Goal: Transaction & Acquisition: Purchase product/service

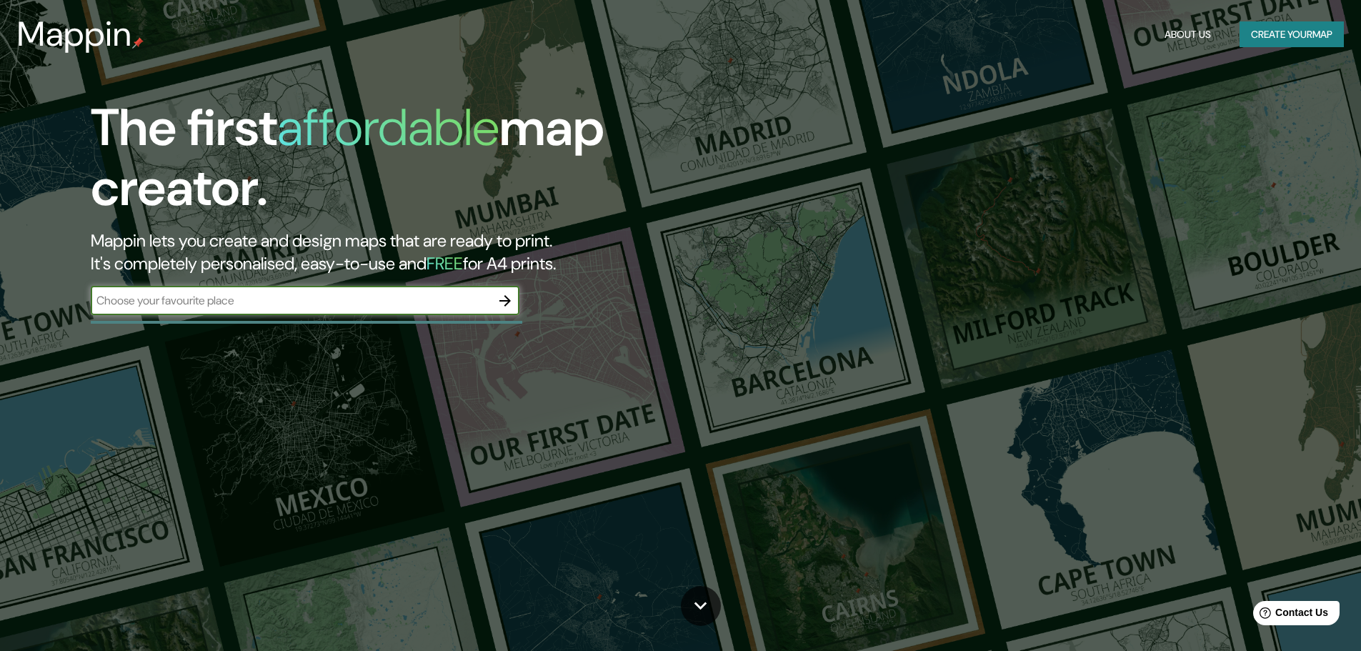
click at [376, 310] on div "​" at bounding box center [305, 300] width 429 height 29
click at [267, 292] on input "text" at bounding box center [291, 300] width 400 height 16
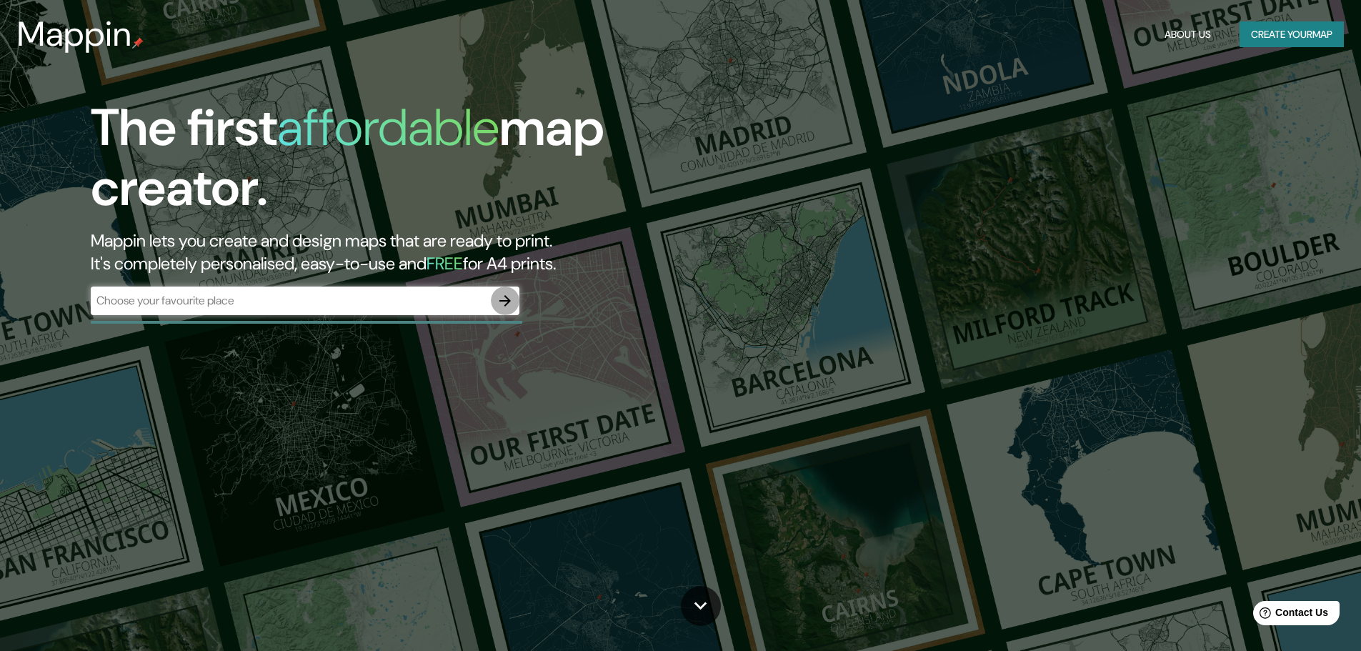
click at [511, 304] on icon "button" at bounding box center [504, 300] width 17 height 17
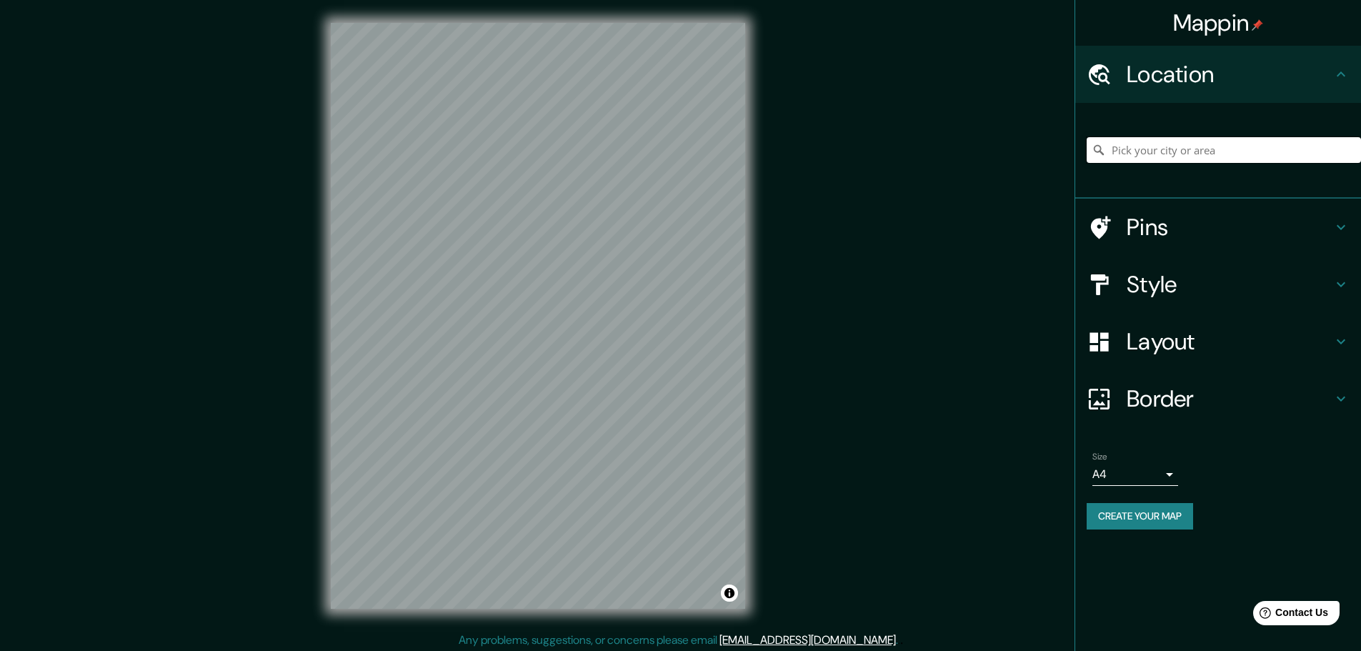
click at [1198, 154] on input "Pick your city or area" at bounding box center [1223, 150] width 274 height 26
click at [1192, 159] on input "Pick your city or area" at bounding box center [1223, 150] width 274 height 26
paste input "Av. [PERSON_NAME][STREET_ADDRESS] Nezahualcóyotl, Méx."
type input "[STREET_ADDRESS][PERSON_NAME]"
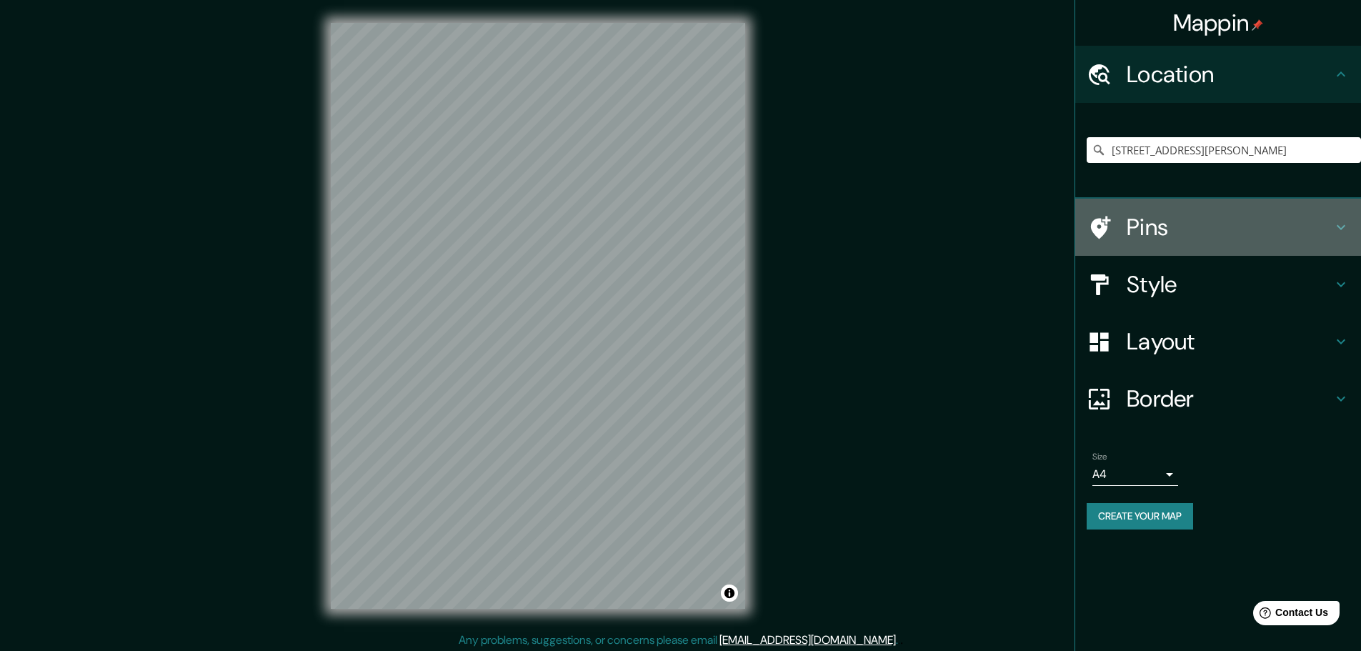
click at [1141, 227] on h4 "Pins" at bounding box center [1229, 227] width 206 height 29
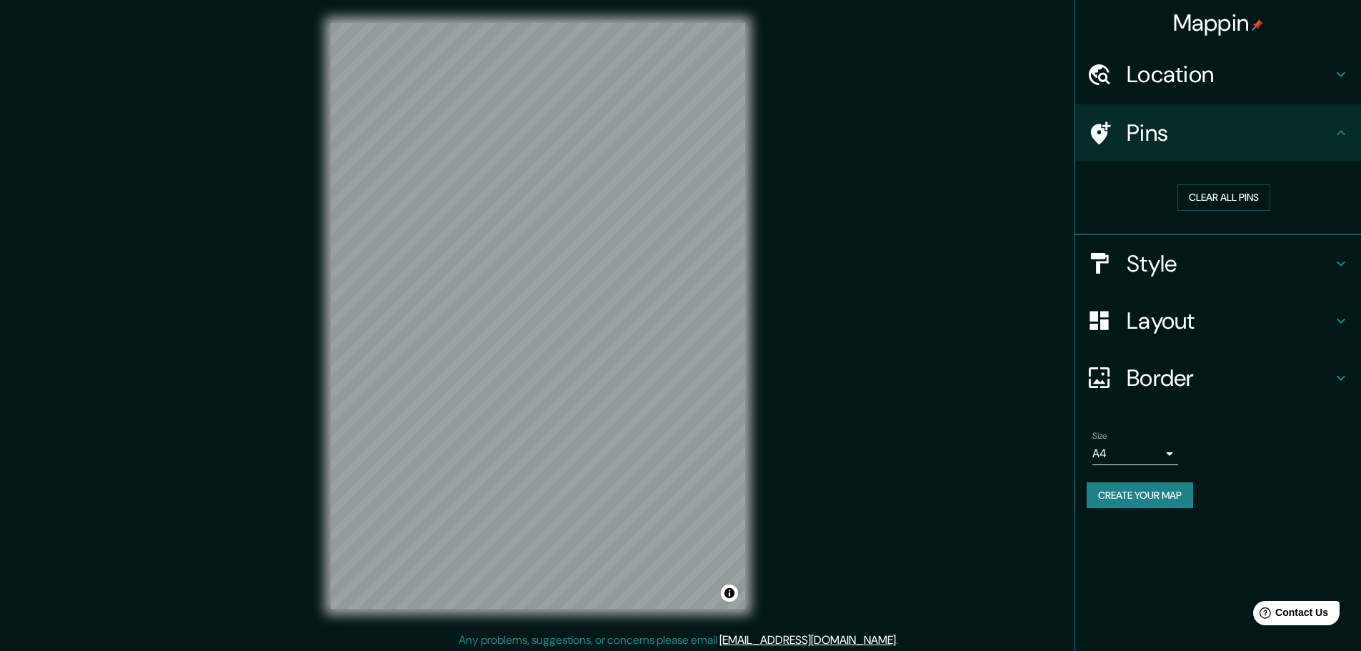
click at [1180, 252] on h4 "Style" at bounding box center [1229, 263] width 206 height 29
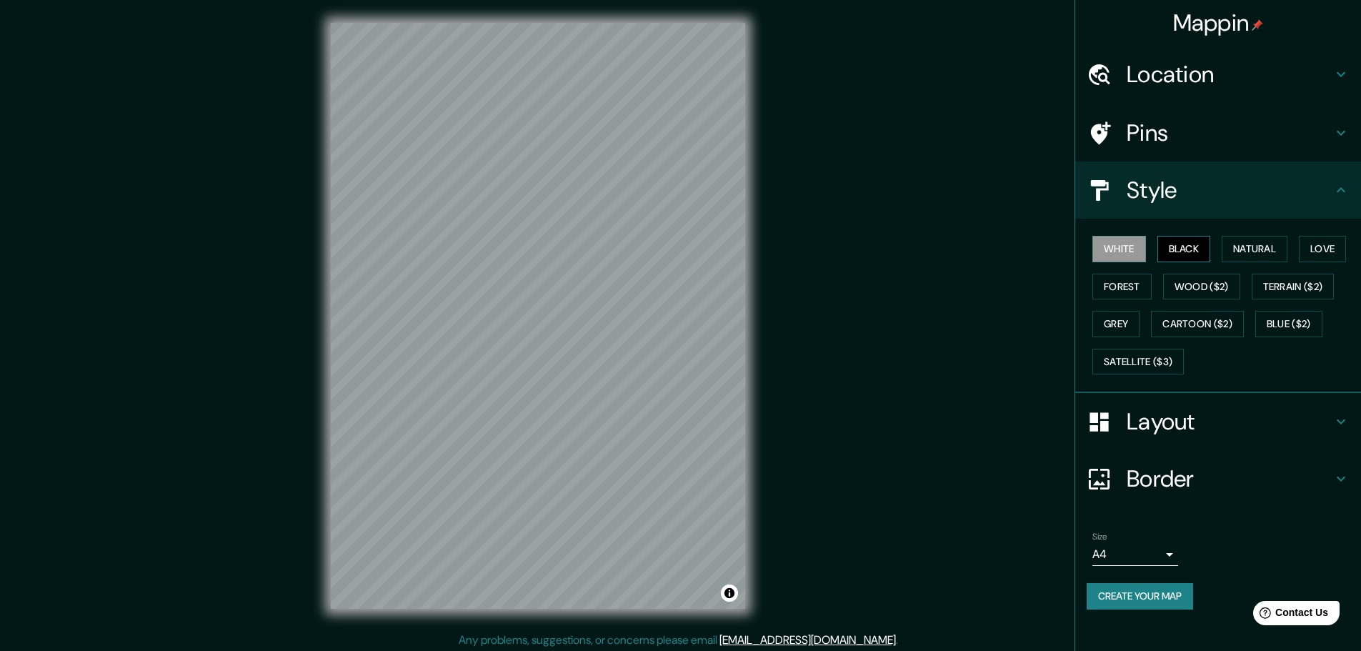
click at [1180, 248] on button "Black" at bounding box center [1184, 249] width 54 height 26
click at [1249, 249] on button "Natural" at bounding box center [1254, 249] width 66 height 26
click at [1321, 249] on button "Love" at bounding box center [1321, 249] width 47 height 26
click at [1114, 283] on button "Forest" at bounding box center [1121, 287] width 59 height 26
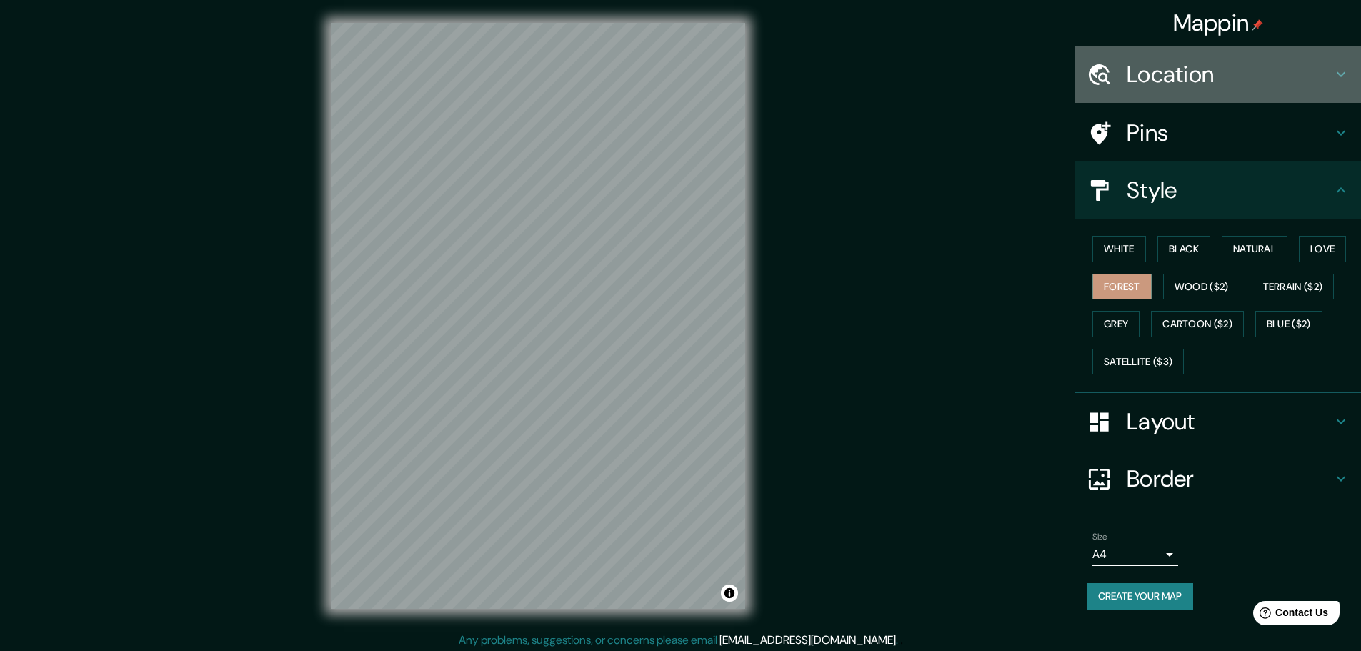
click at [1176, 80] on h4 "Location" at bounding box center [1229, 74] width 206 height 29
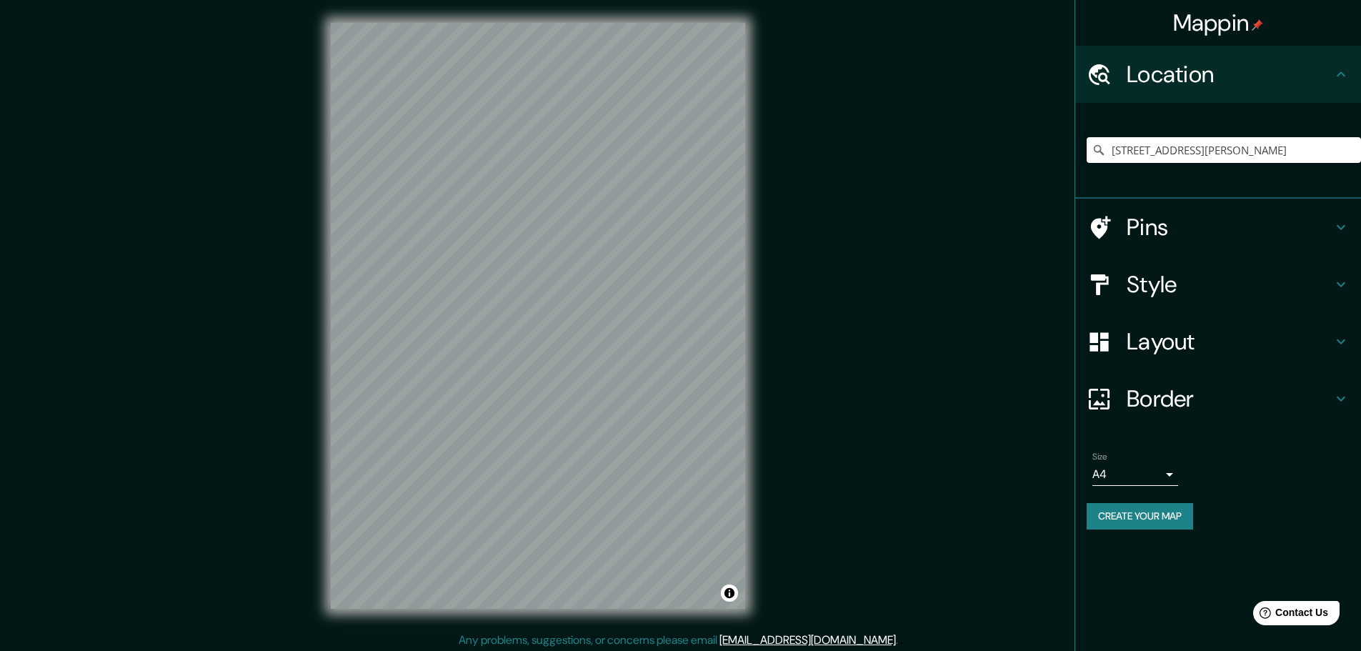
click at [1173, 232] on h4 "Pins" at bounding box center [1229, 227] width 206 height 29
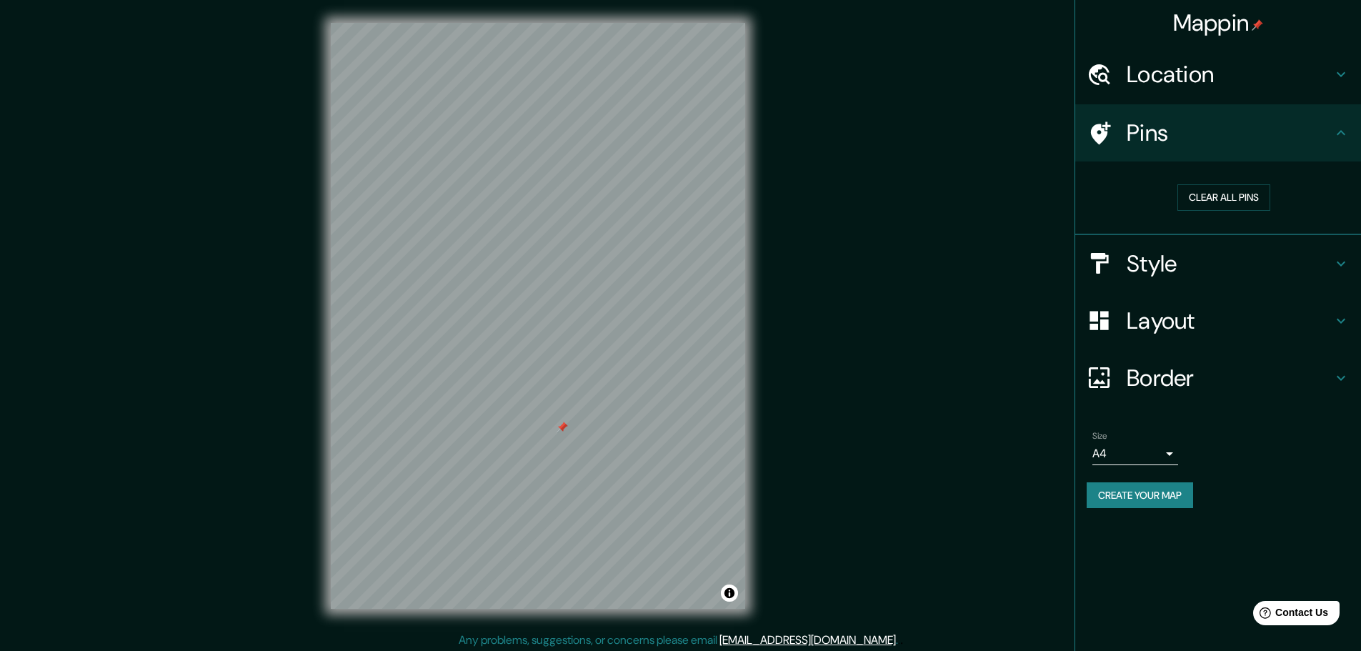
click at [562, 428] on div at bounding box center [561, 426] width 11 height 11
drag, startPoint x: 562, startPoint y: 425, endPoint x: 1181, endPoint y: 453, distance: 619.9
click at [1183, 453] on div "Size A4 single" at bounding box center [1217, 448] width 263 height 46
click at [1171, 454] on body "Mappin Location [STREET_ADDRESS][PERSON_NAME], México [STREET_ADDRESS][PERSON_N…" at bounding box center [680, 325] width 1361 height 651
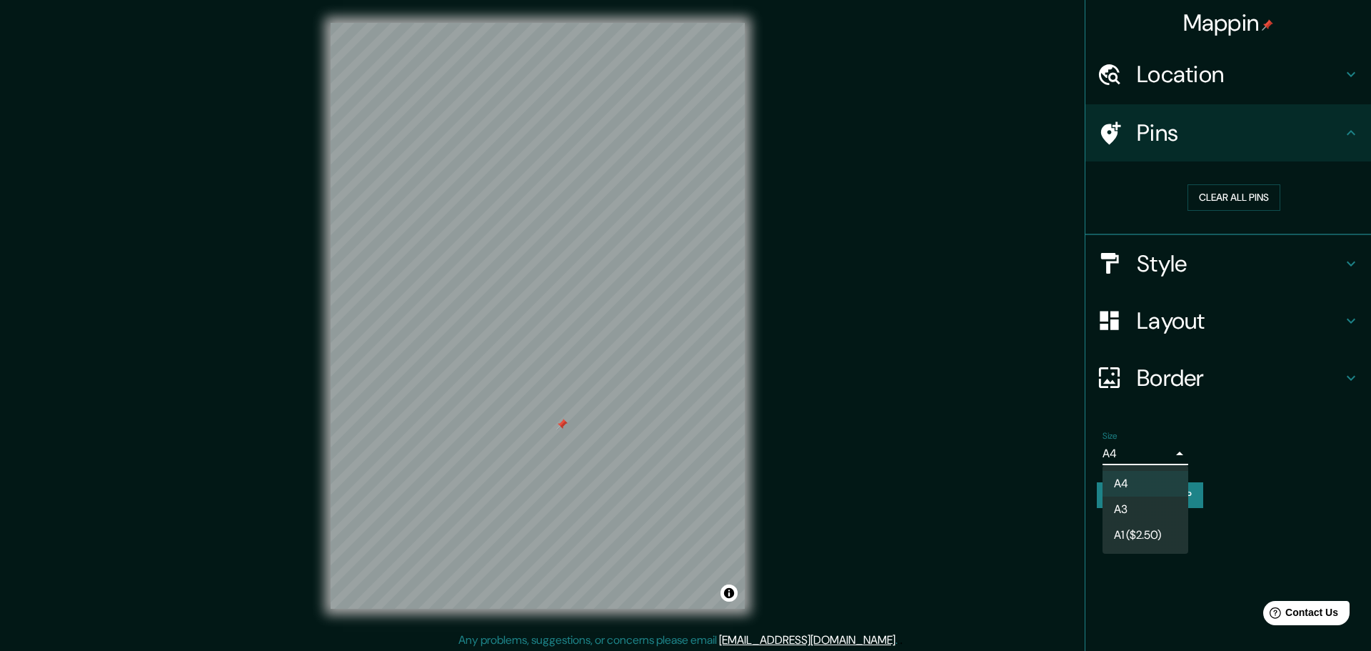
click at [1158, 504] on li "A3" at bounding box center [1146, 509] width 86 height 26
type input "a4"
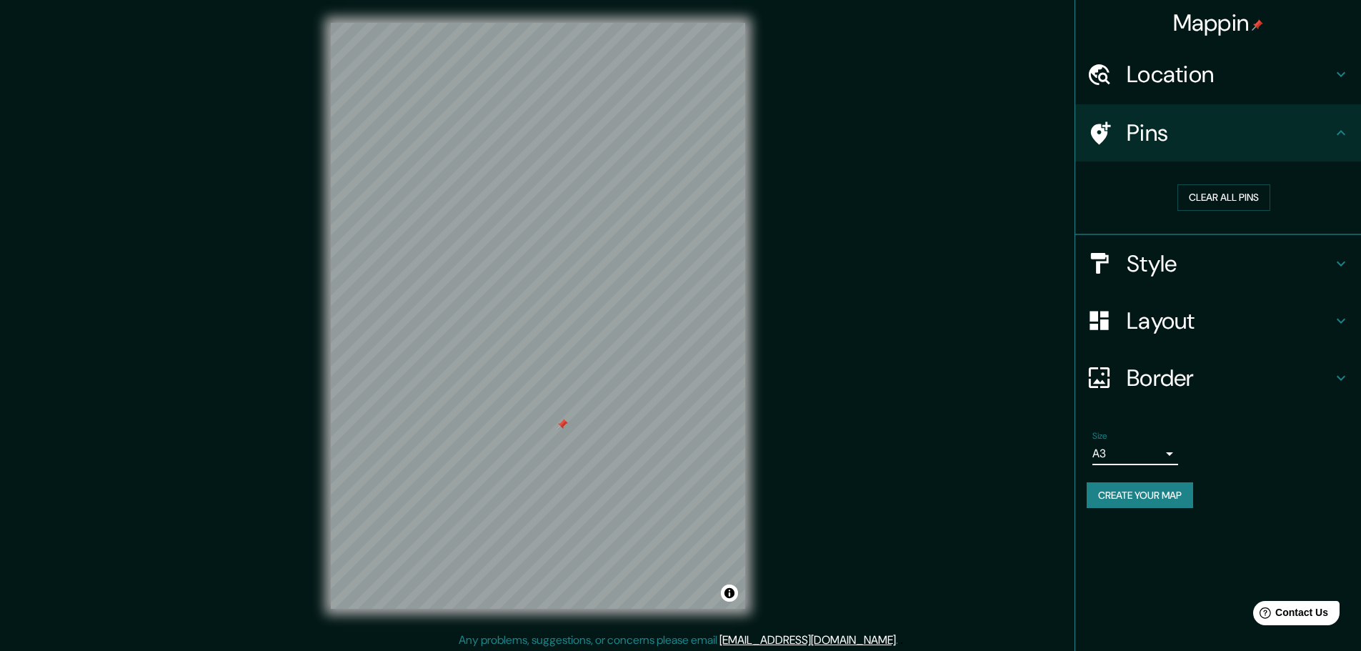
click at [1148, 446] on body "Mappin Location [STREET_ADDRESS][PERSON_NAME], México [STREET_ADDRESS][PERSON_N…" at bounding box center [680, 325] width 1361 height 651
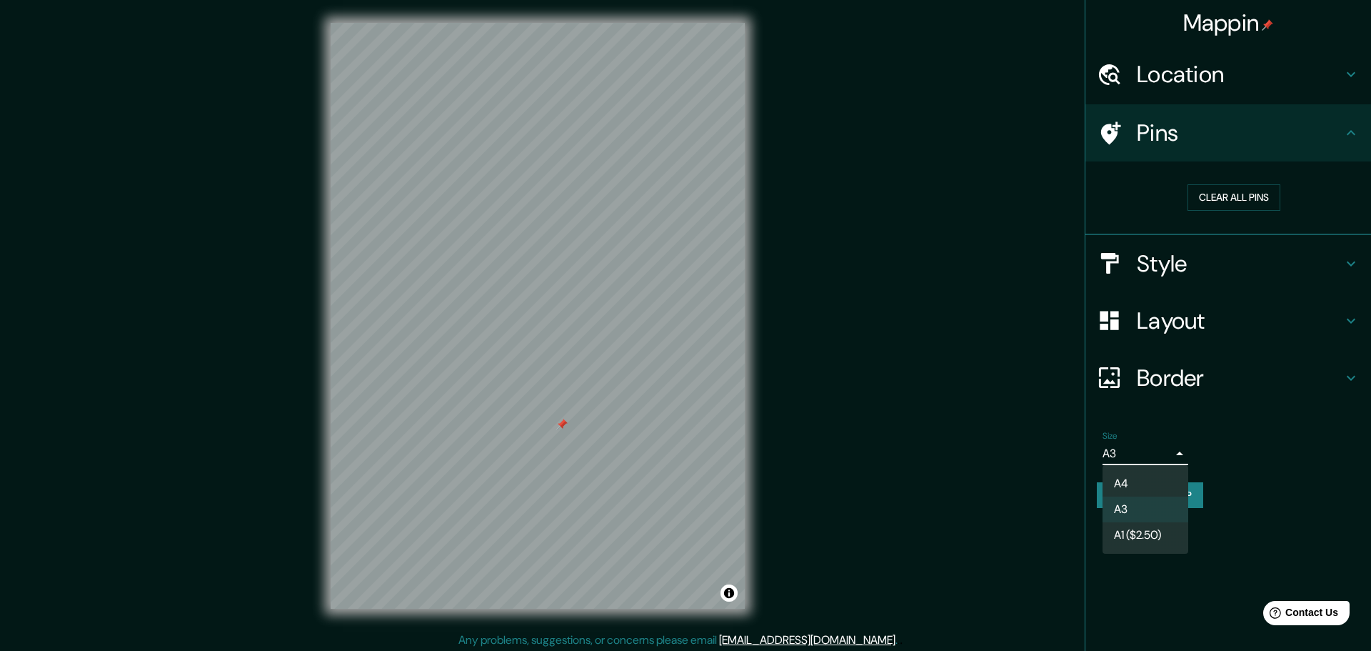
click at [1166, 507] on li "A3" at bounding box center [1146, 509] width 86 height 26
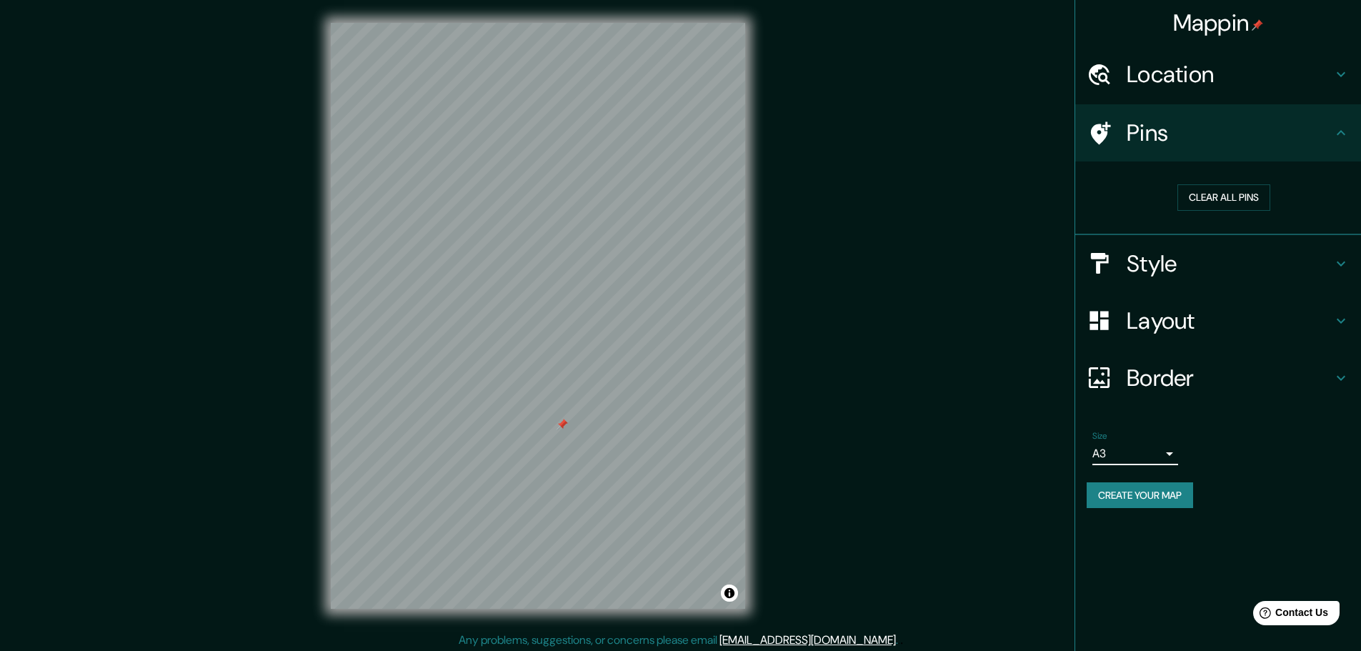
click at [1246, 460] on div "Size A3 a4" at bounding box center [1217, 448] width 263 height 46
click at [1233, 381] on h4 "Border" at bounding box center [1229, 378] width 206 height 29
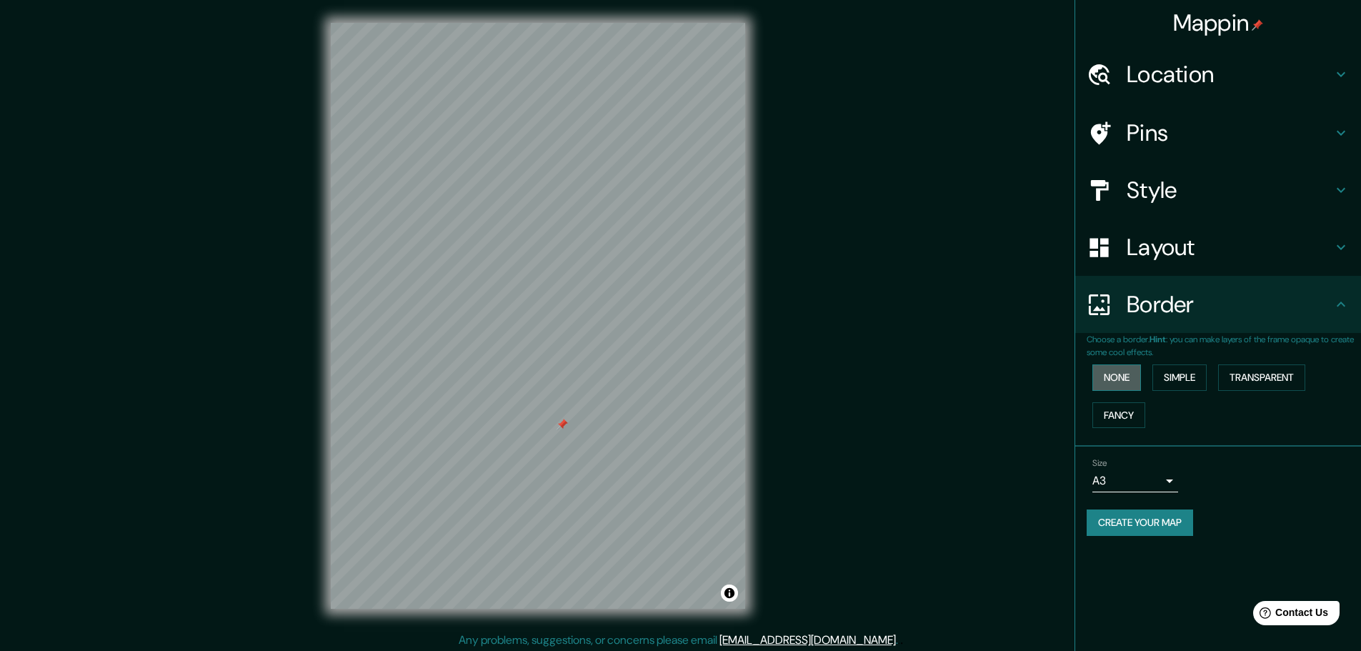
click at [1116, 384] on button "None" at bounding box center [1116, 377] width 49 height 26
click at [1175, 382] on button "Simple" at bounding box center [1179, 377] width 54 height 26
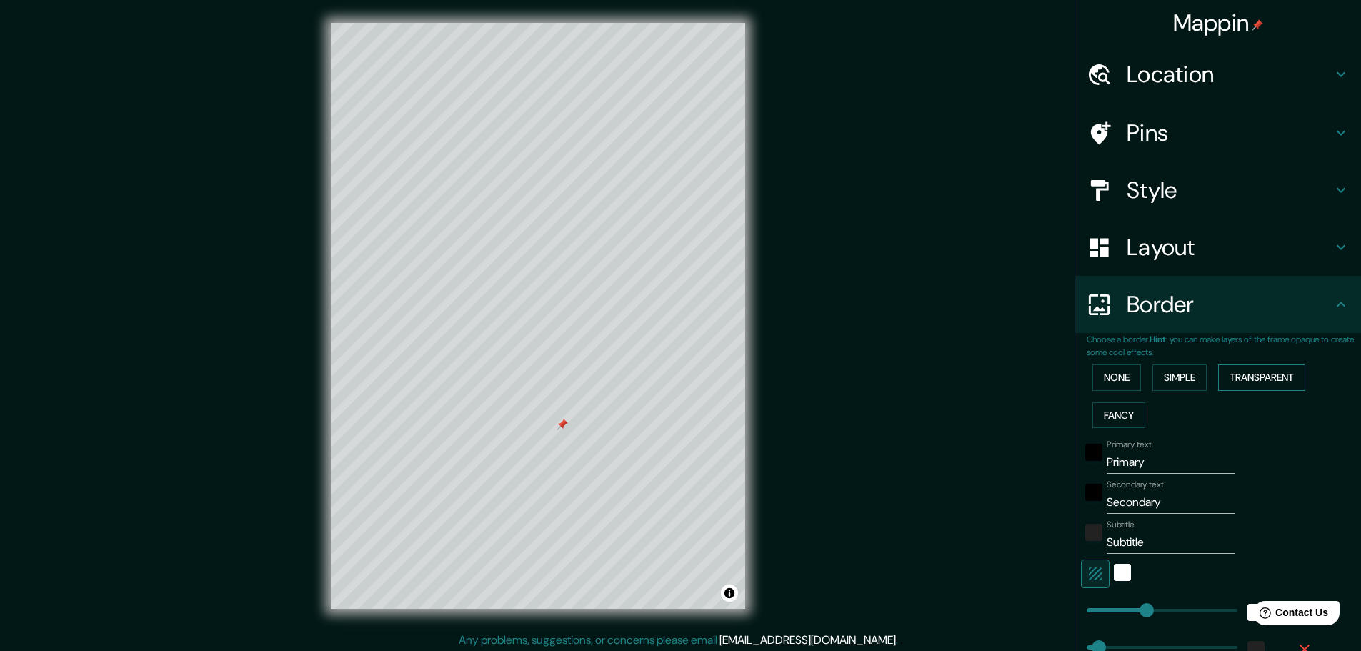
click at [1253, 381] on button "Transparent" at bounding box center [1261, 377] width 87 height 26
click at [1118, 407] on button "Fancy" at bounding box center [1118, 415] width 53 height 26
click at [1168, 384] on button "Simple" at bounding box center [1179, 377] width 54 height 26
click at [1251, 382] on button "Transparent" at bounding box center [1261, 377] width 87 height 26
click at [1123, 406] on button "Fancy" at bounding box center [1118, 415] width 53 height 26
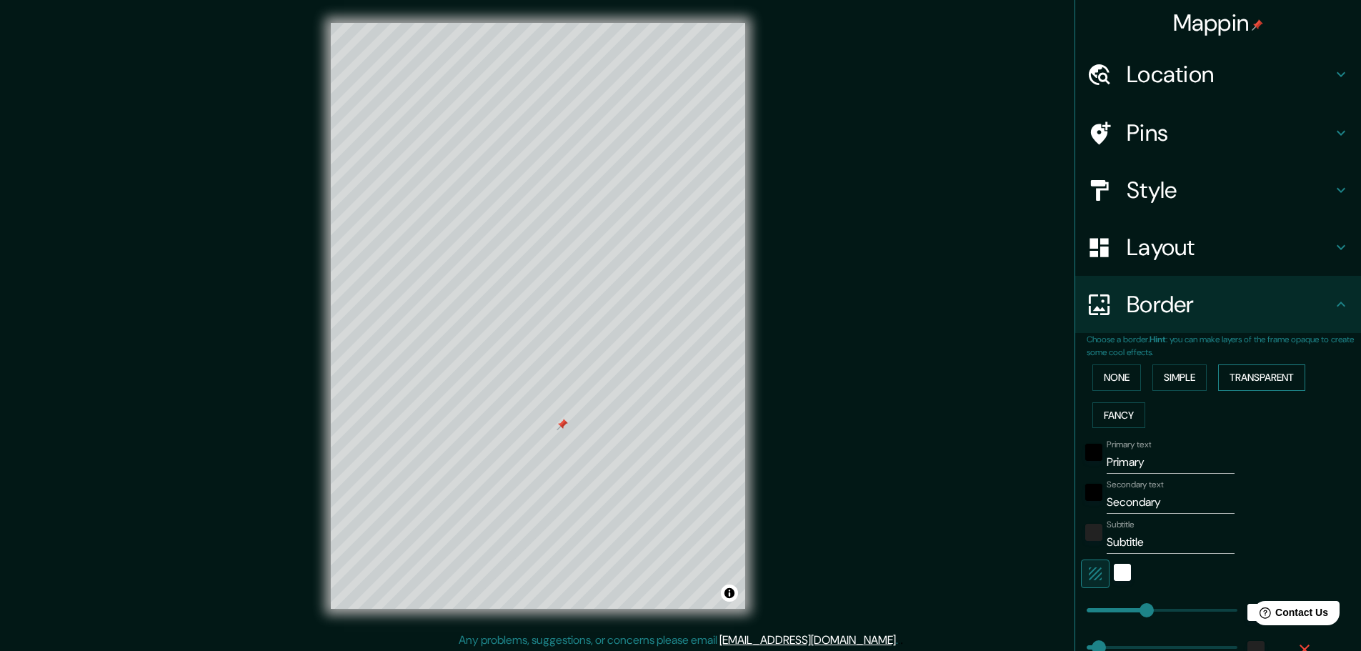
click at [1235, 381] on button "Transparent" at bounding box center [1261, 377] width 87 height 26
click at [1122, 406] on button "Fancy" at bounding box center [1118, 415] width 53 height 26
drag, startPoint x: 1148, startPoint y: 459, endPoint x: 1067, endPoint y: 459, distance: 81.4
click at [1075, 459] on div "Choose a border. Hint : you can make layers of the frame opaque to create some …" at bounding box center [1218, 557] width 286 height 449
type input "E"
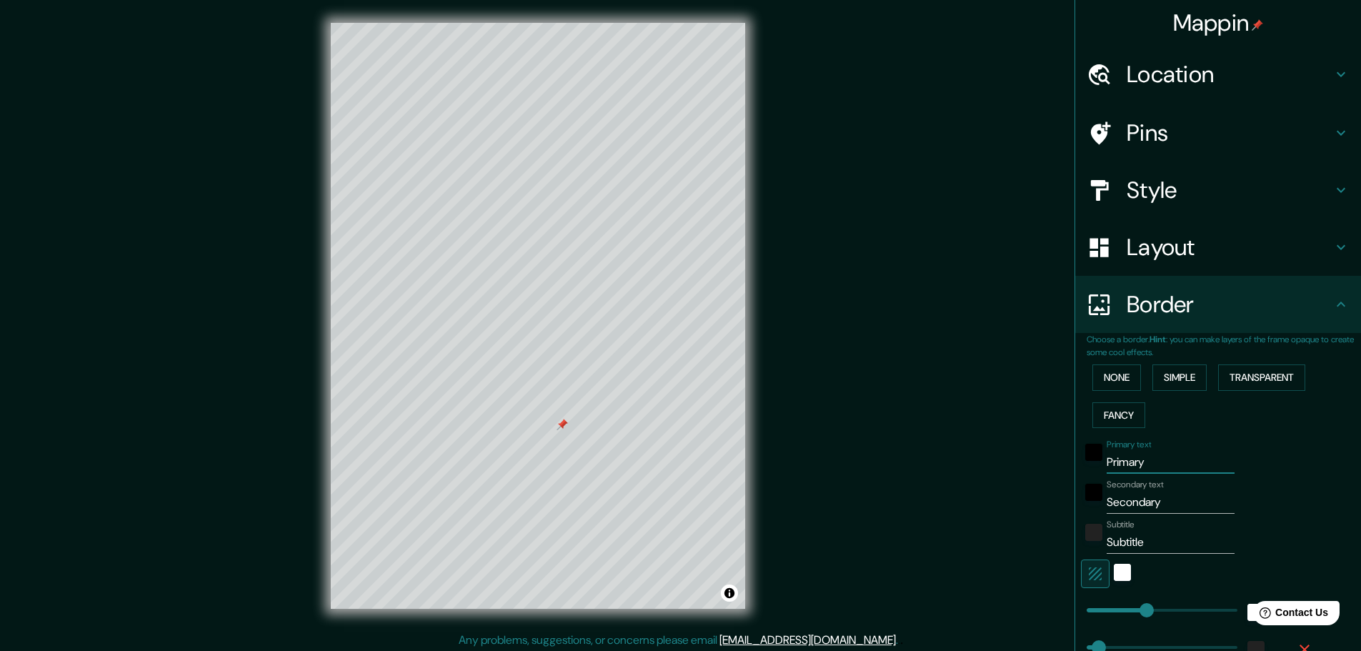
type input "46"
type input "23"
type input "EV"
type input "46"
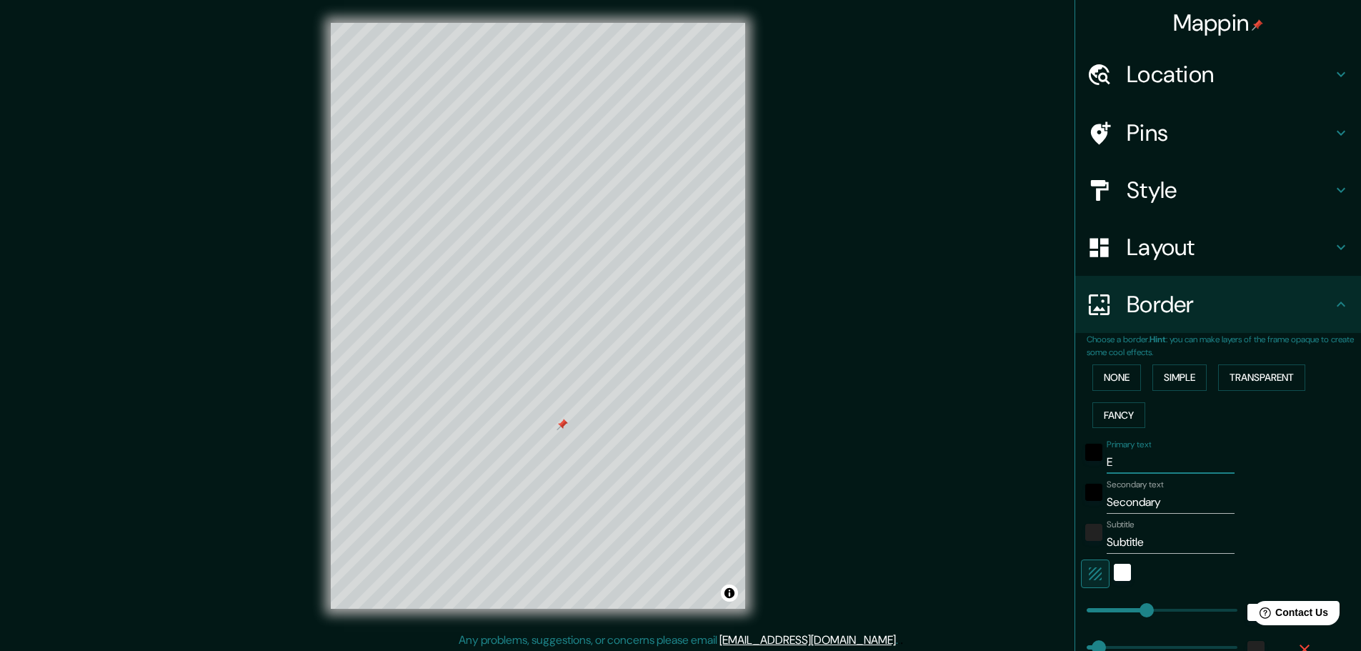
type input "46"
type input "23"
type input "EVO"
type input "46"
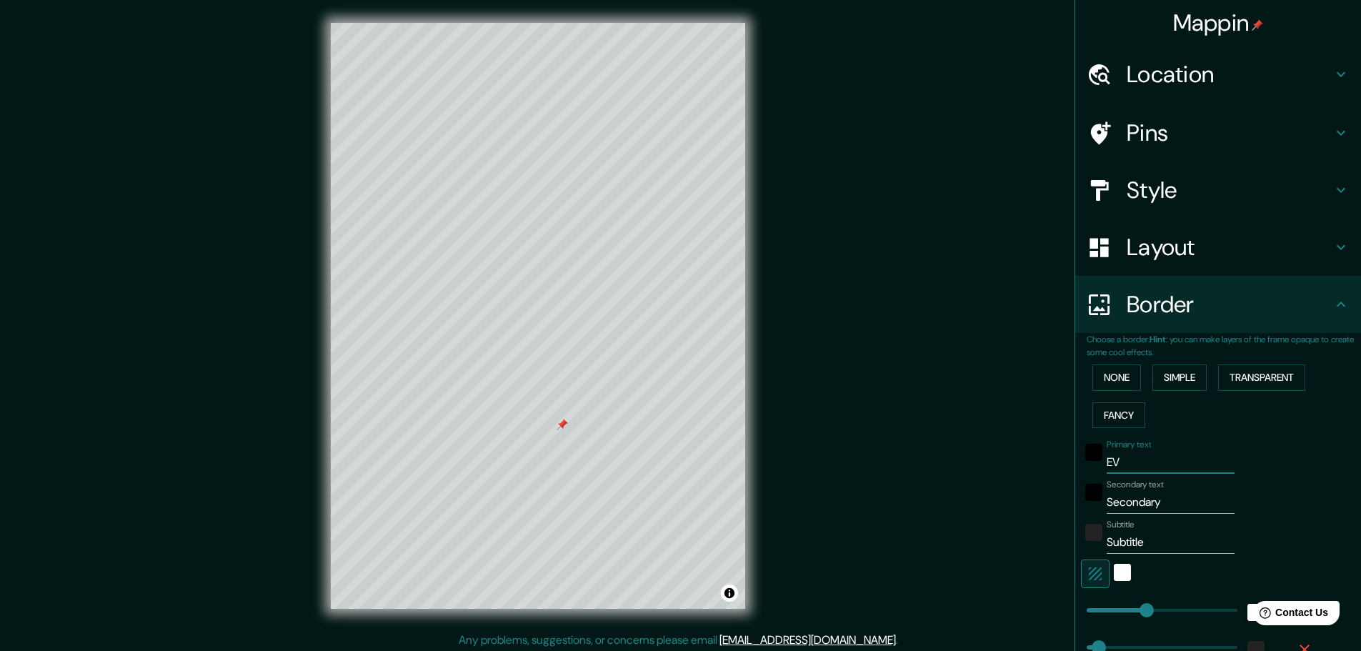
type input "23"
type input "EVON"
type input "46"
type input "23"
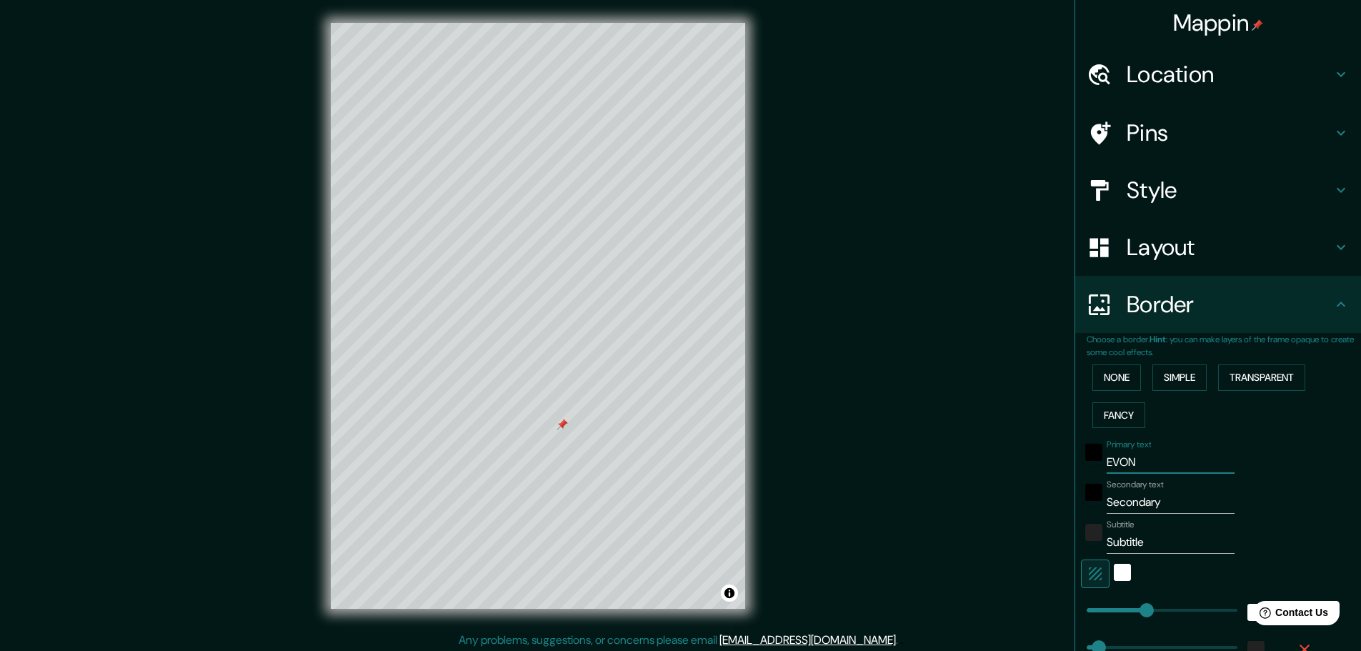
type input "[PERSON_NAME]"
type input "46"
type input "23"
type input "EVONEZ"
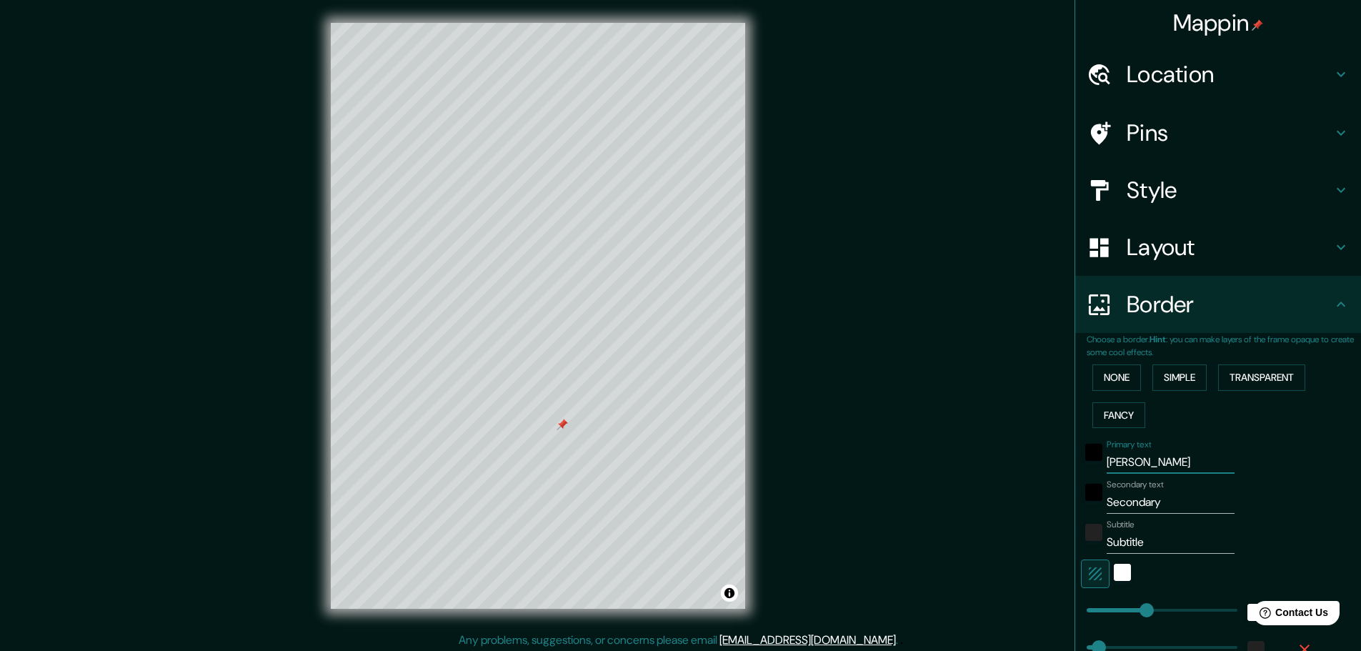
type input "46"
type input "23"
type input "EVONEZA"
type input "46"
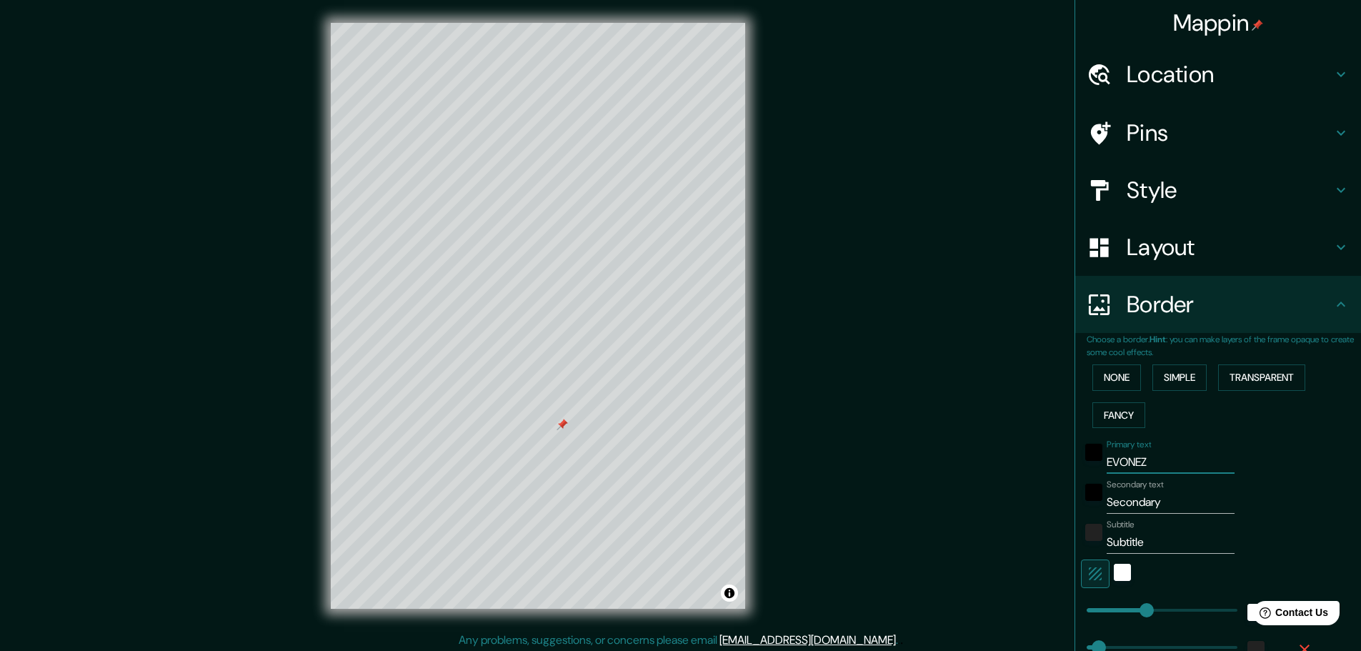
type input "46"
type input "23"
type input "EVONEZA"
click at [1152, 491] on input "Secondary" at bounding box center [1170, 502] width 128 height 23
drag, startPoint x: 1157, startPoint y: 491, endPoint x: 1091, endPoint y: 494, distance: 66.5
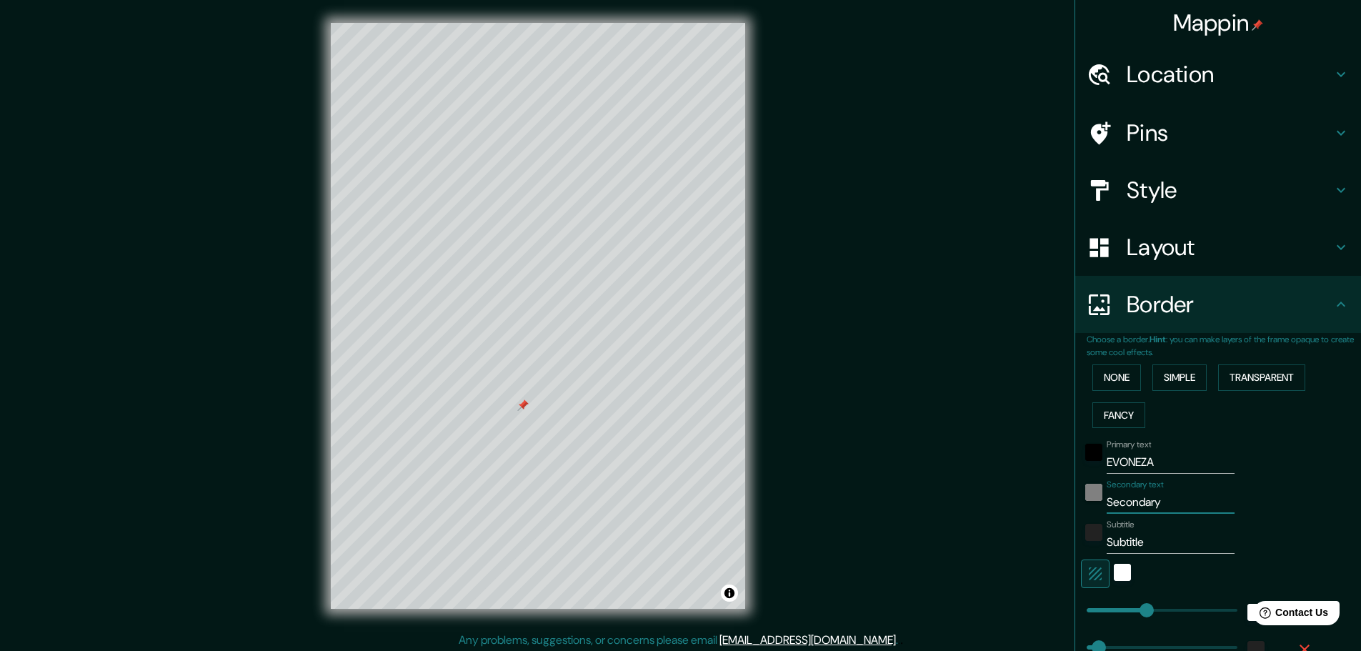
click at [1091, 494] on div "Secondary text Secondary" at bounding box center [1198, 496] width 234 height 34
type input "E"
type input "46"
type input "23"
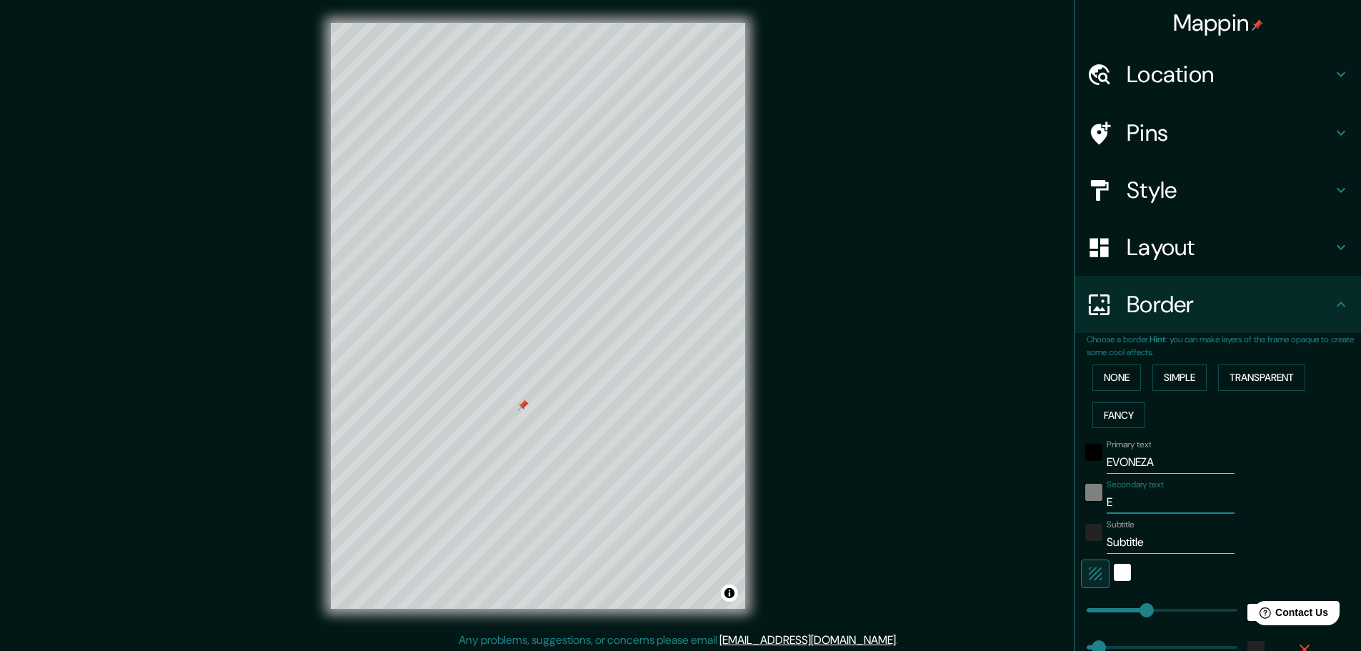
type input "ES"
type input "46"
type input "23"
type input "ESTA"
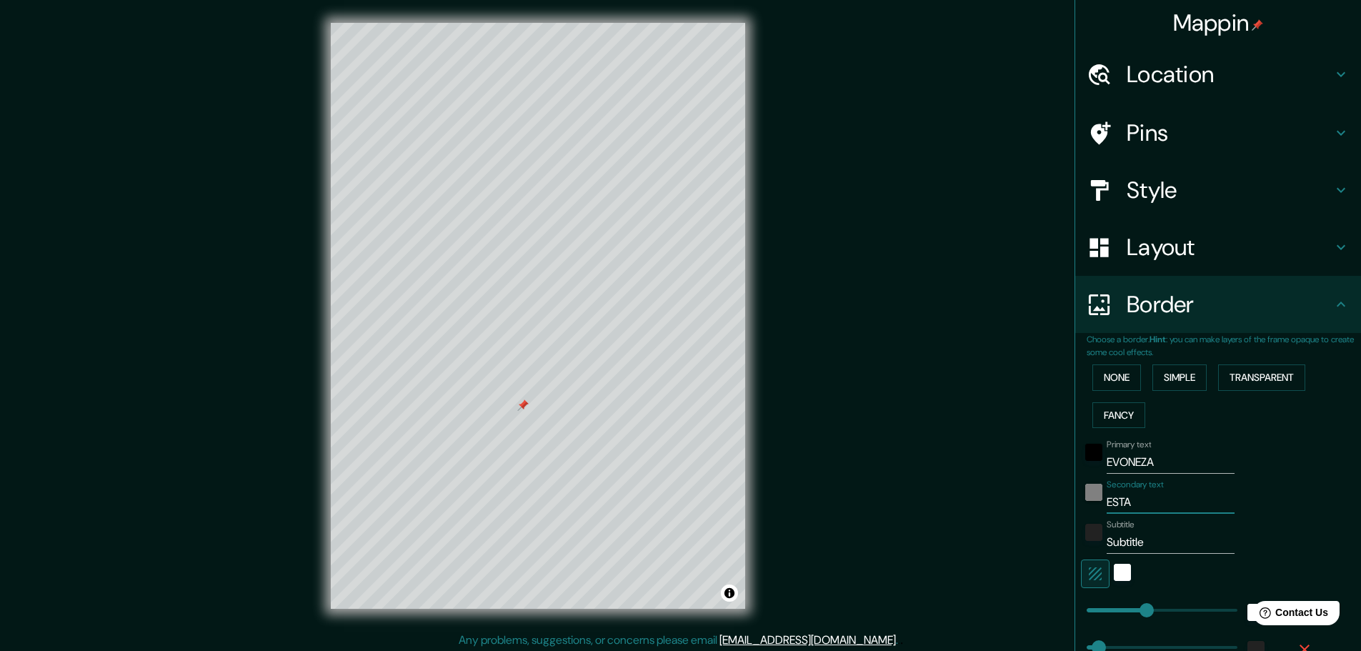
type input "46"
type input "23"
type input "ESTAC"
type input "46"
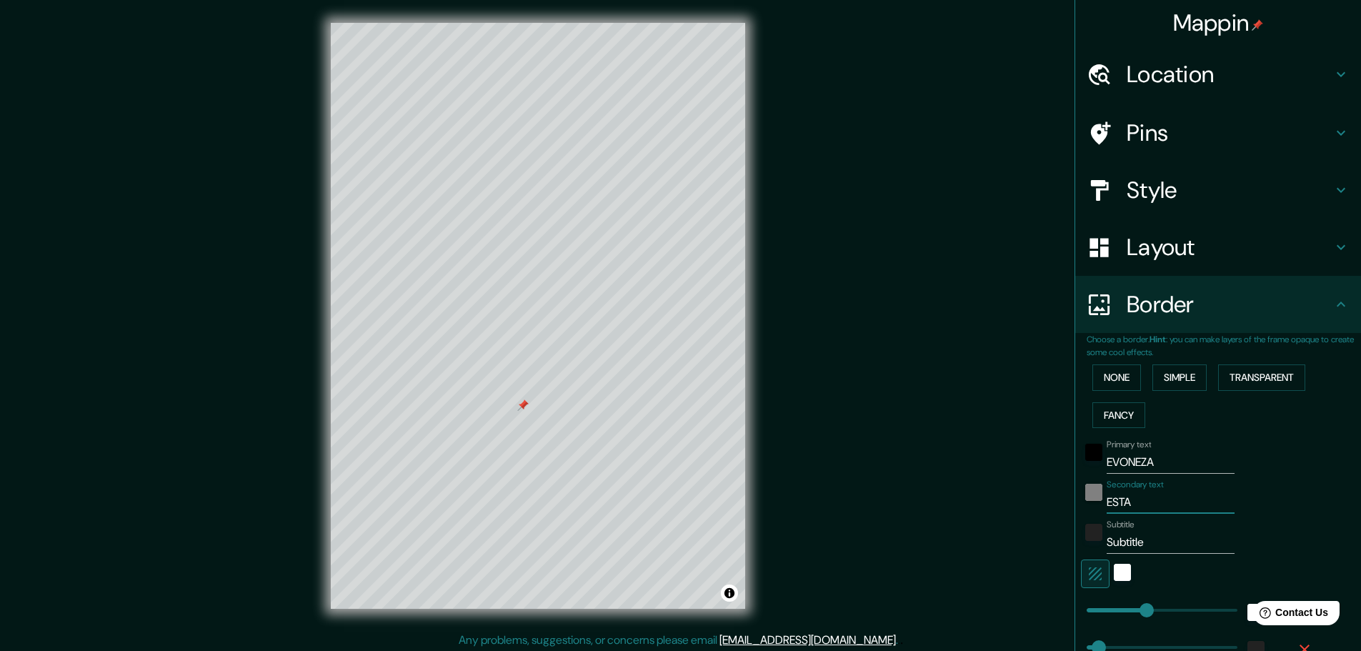
type input "46"
type input "23"
type input "ESTACI"
type input "46"
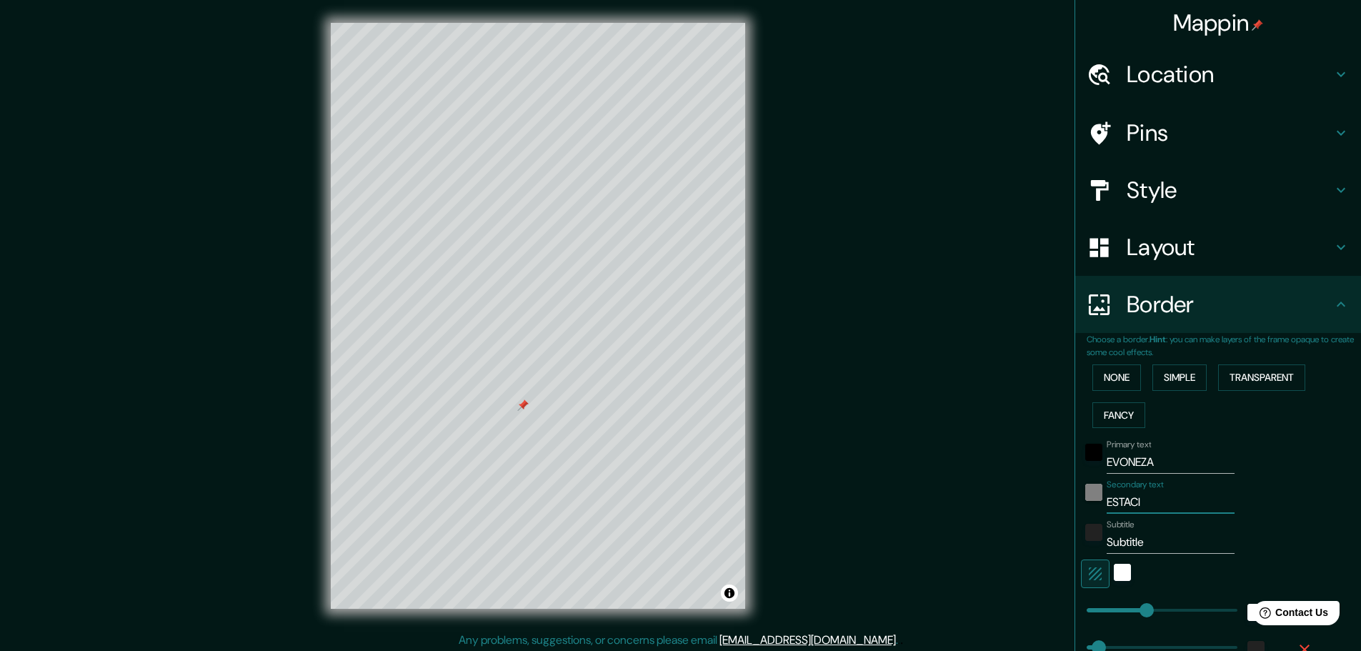
type input "23"
type input "ESTACIÓ"
type input "46"
type input "23"
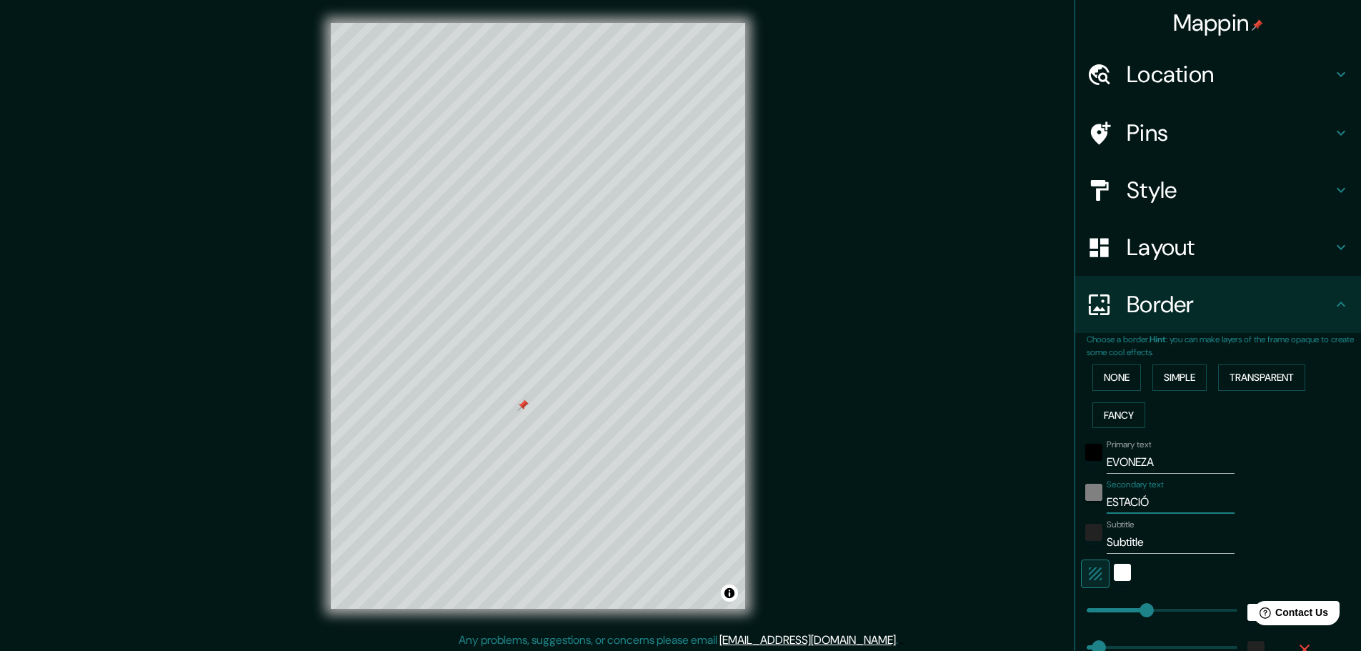
type input "ESTACIÓN"
type input "46"
type input "23"
type input "ESTACIÓN"
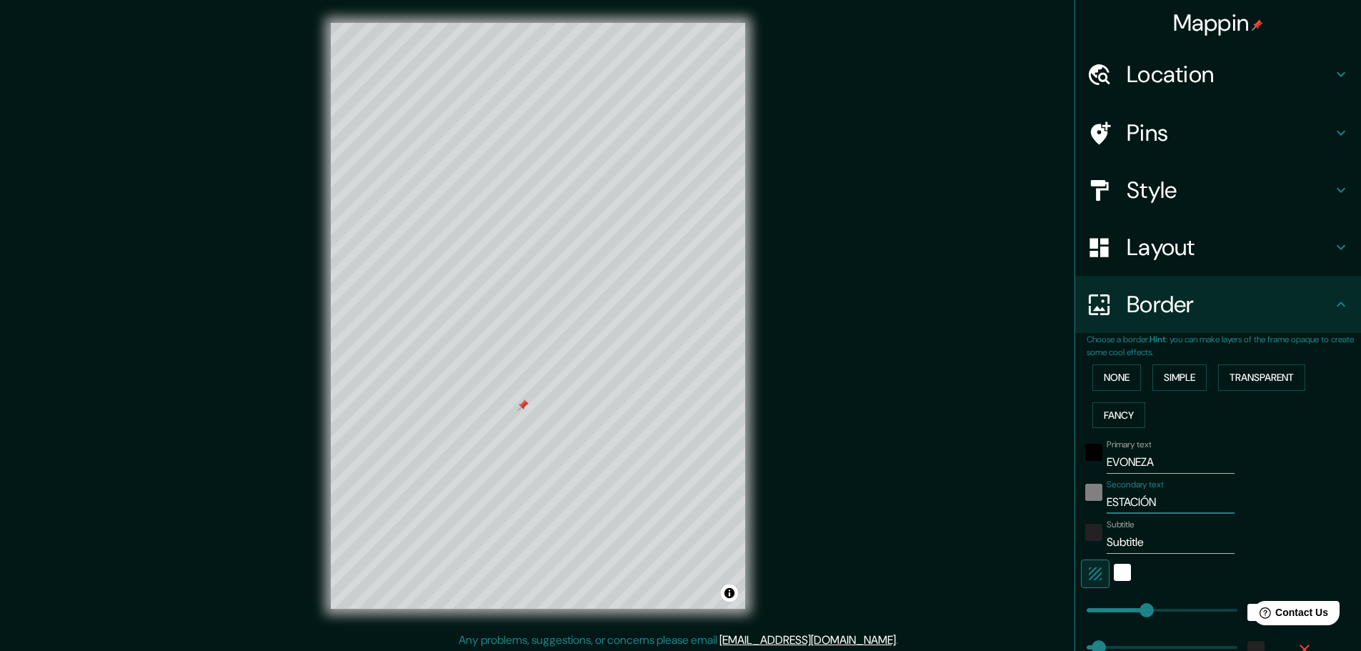
type input "46"
type input "23"
type input "ESTACIÓN D"
type input "46"
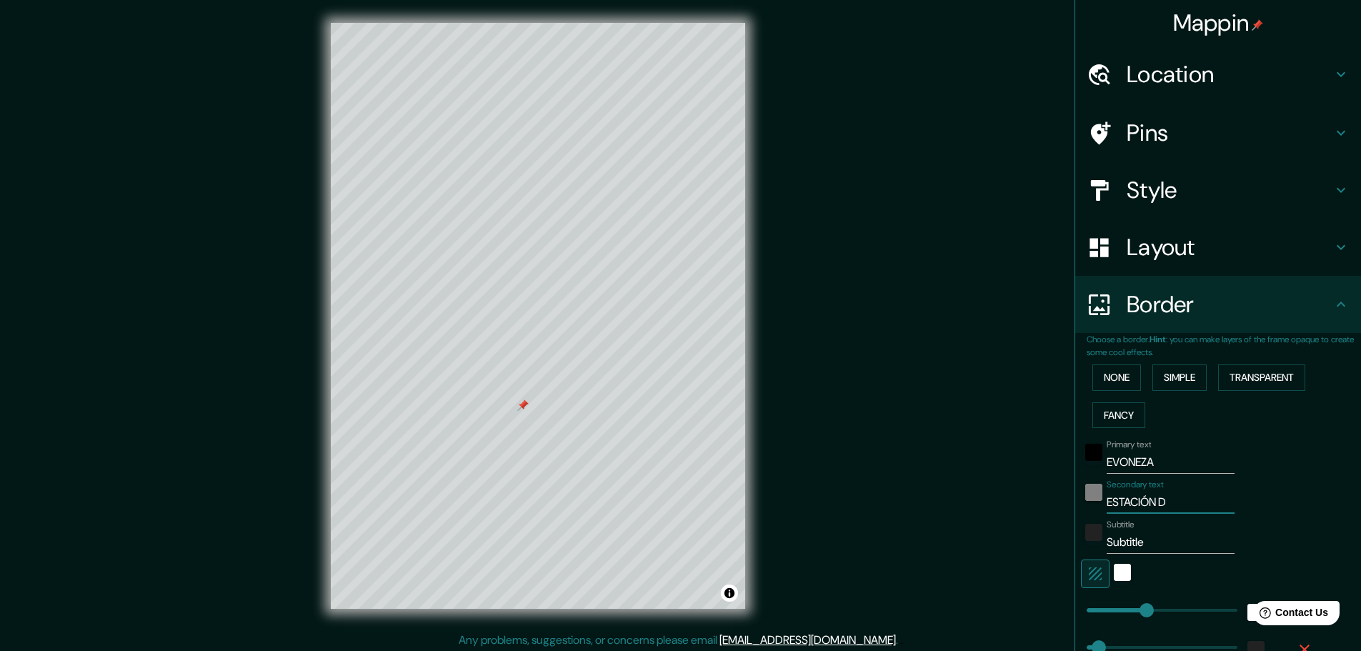
type input "46"
type input "23"
type input "ESTACIÓN DE"
type input "46"
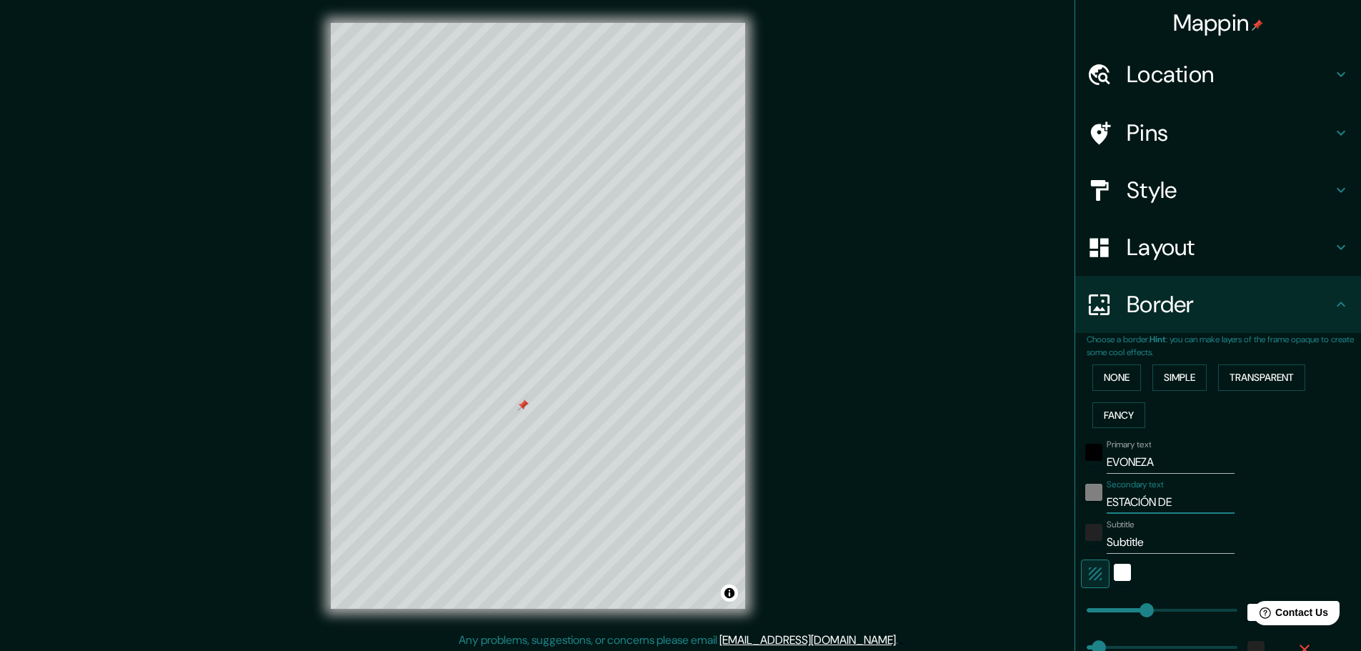
type input "23"
type input "ESTACIÓN DE"
type input "46"
type input "23"
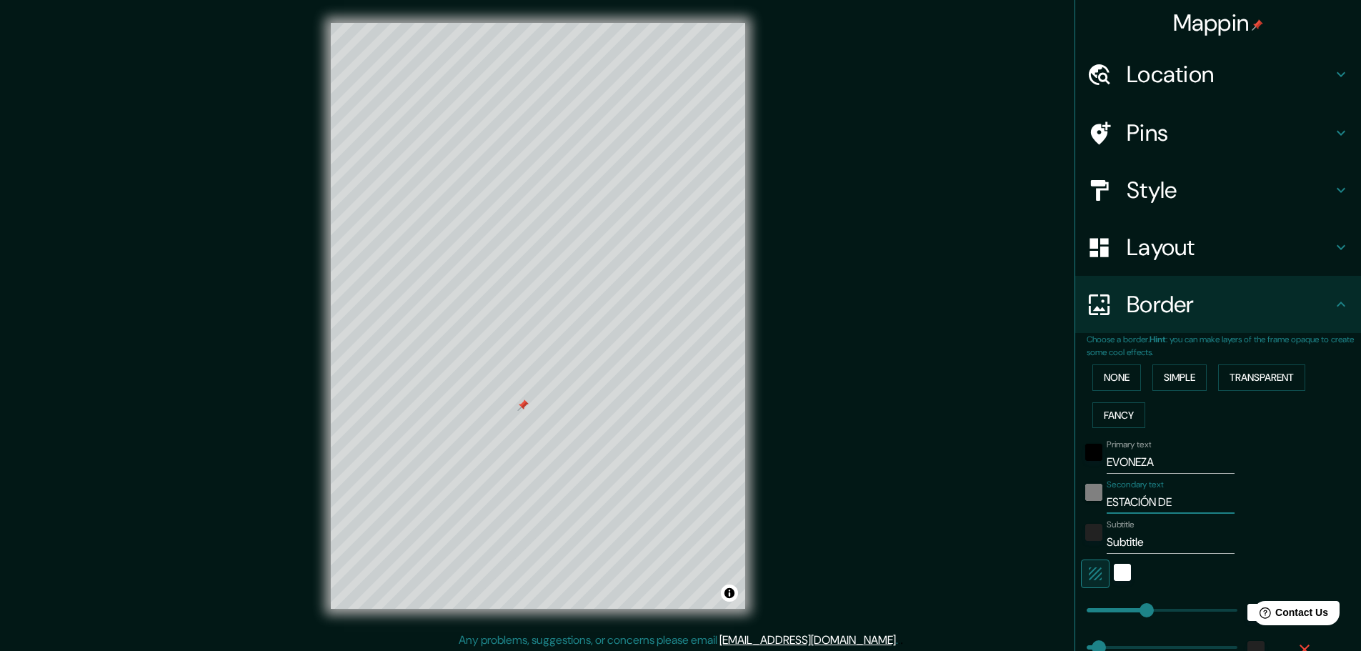
type input "ESTACIÓN DE S"
type input "46"
type input "23"
type input "ESTACIÓN DE SE"
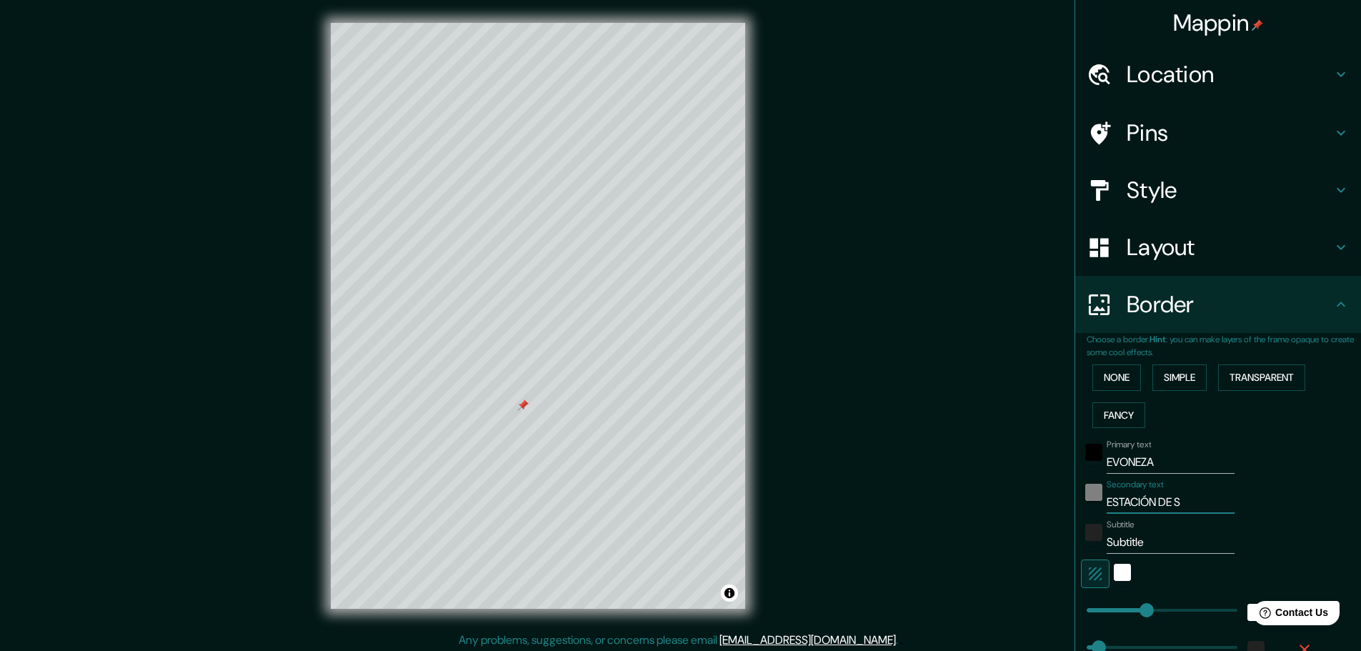
type input "46"
type input "23"
type input "ESTACIÓN DE SER"
type input "46"
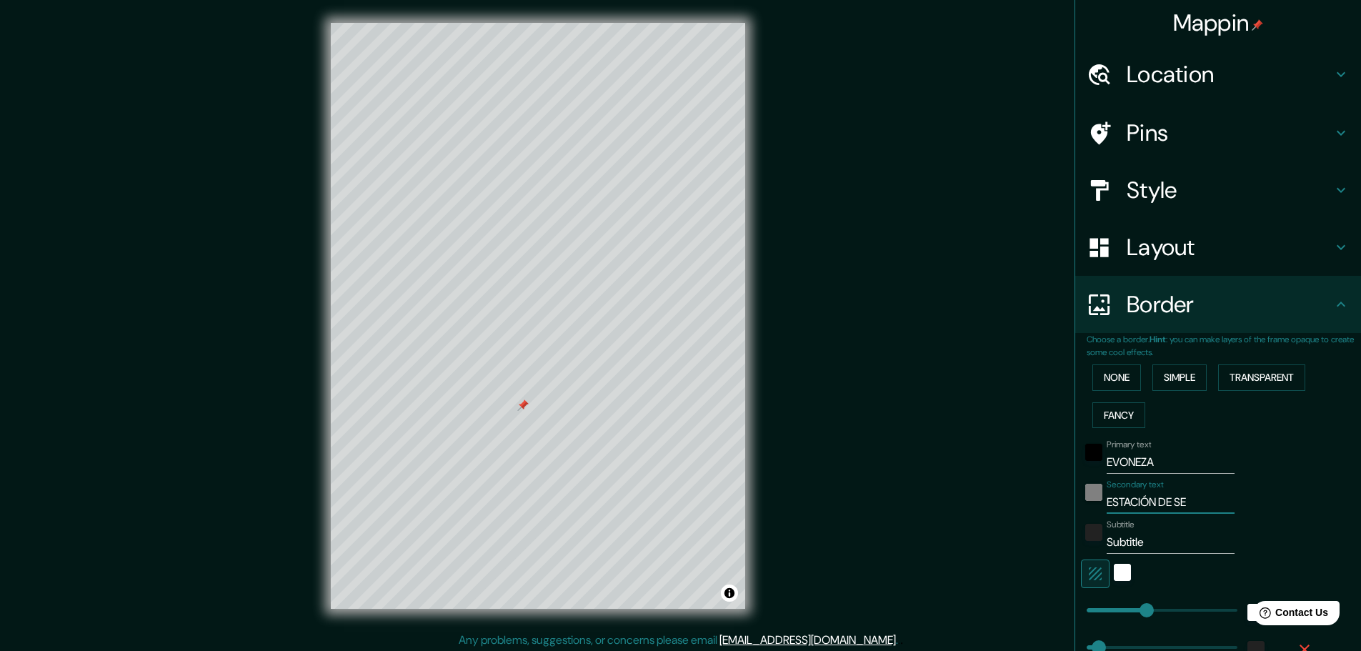
type input "46"
type input "23"
type input "ESTACIÓN DE SERV"
type input "46"
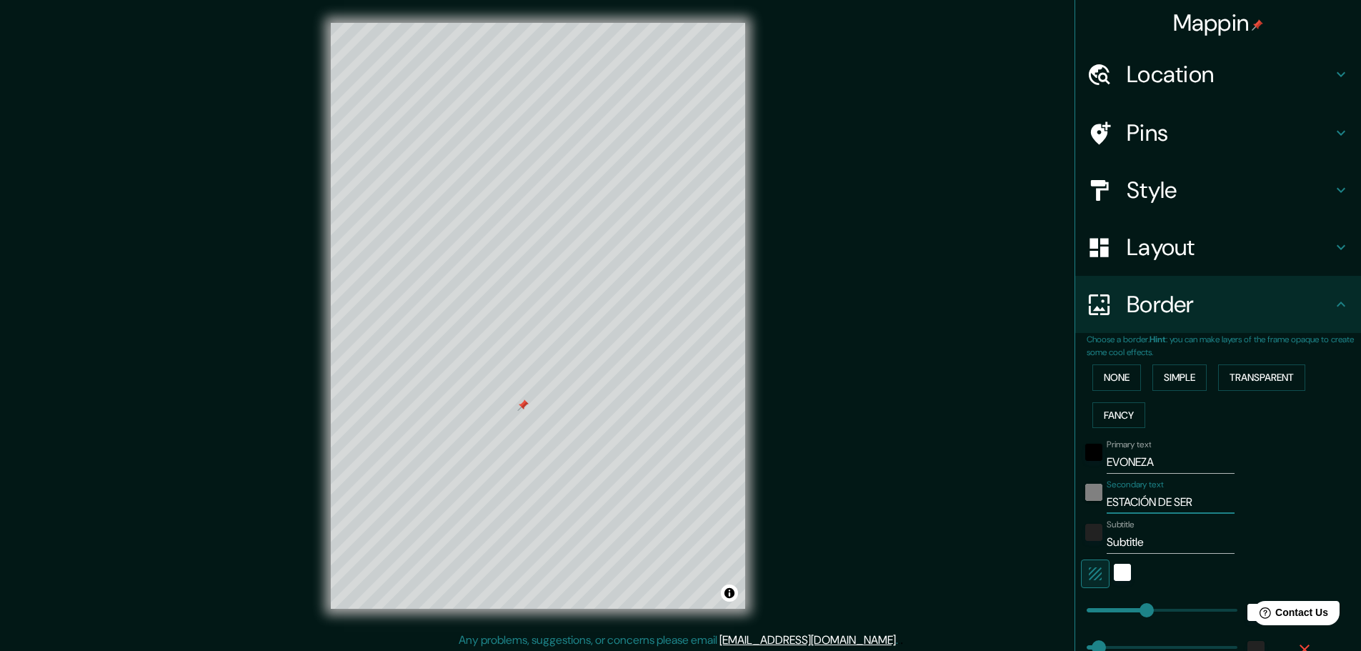
type input "23"
type input "ESTACIÓN DE SERVI"
type input "46"
type input "23"
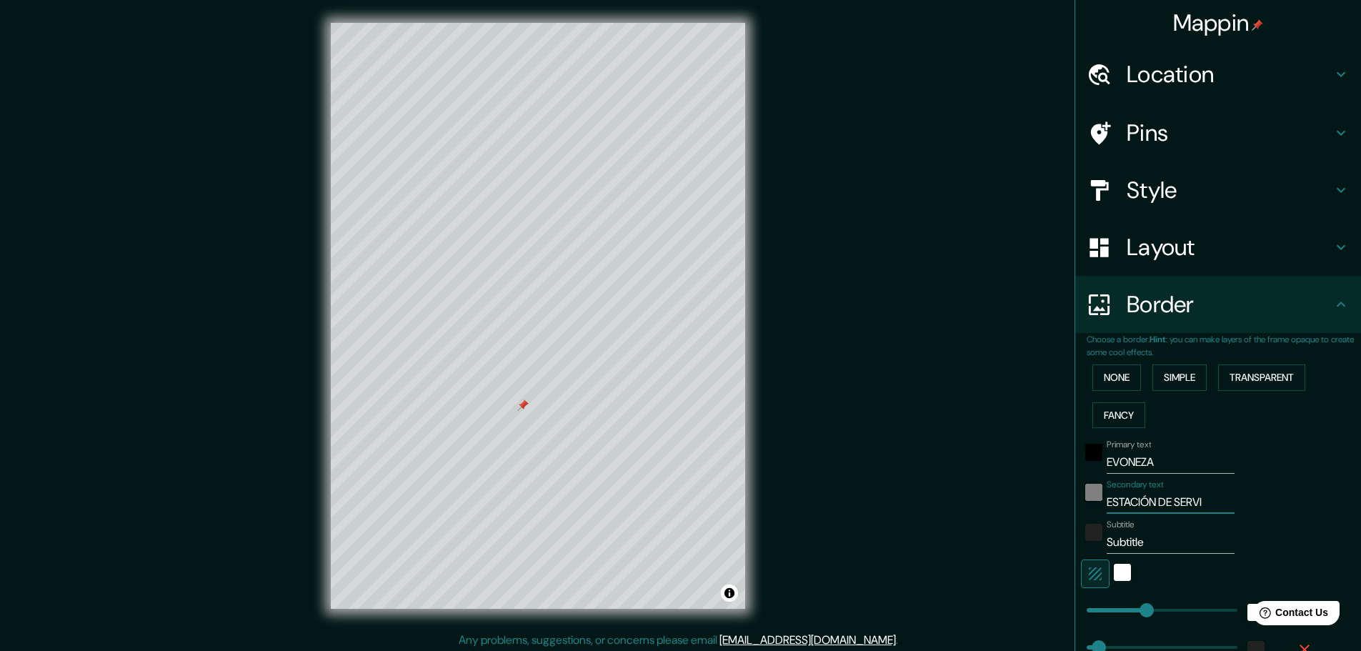
type input "ESTACIÓN DE SERVIC"
type input "46"
type input "23"
type input "ESTACIÓN DE SERVICI"
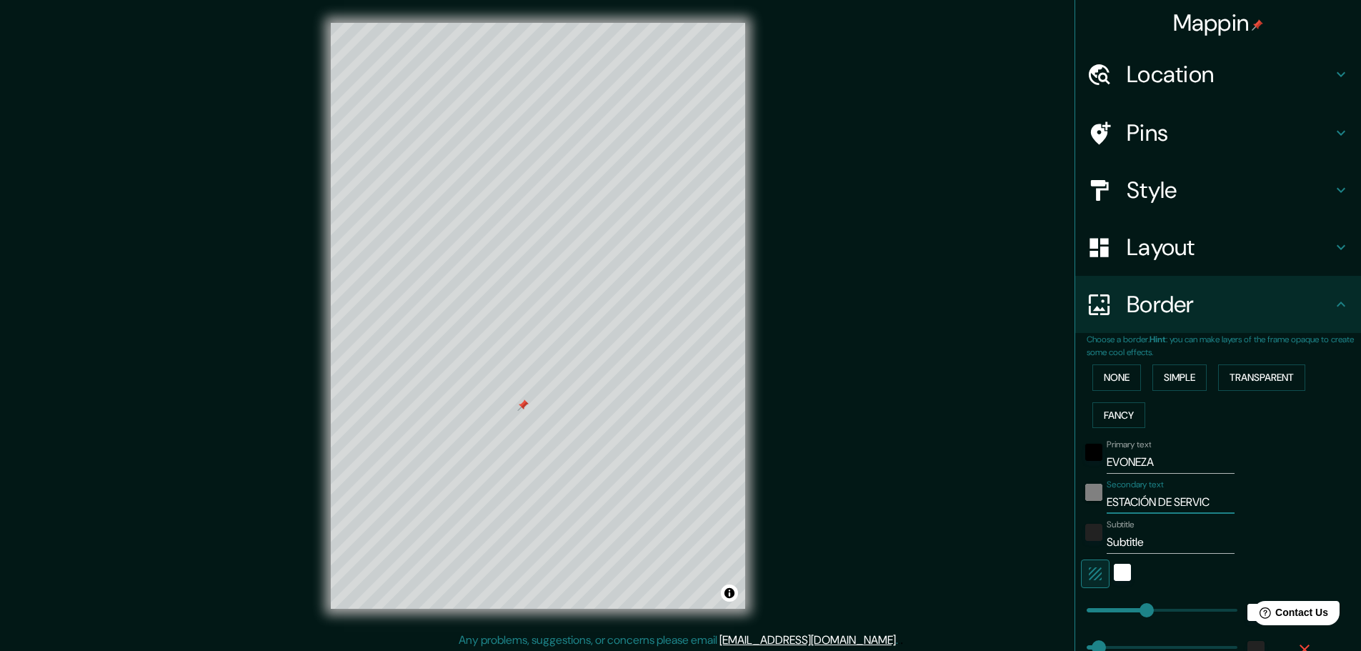
type input "46"
type input "23"
type input "ESTACIÓN DE SERVICIO"
type input "46"
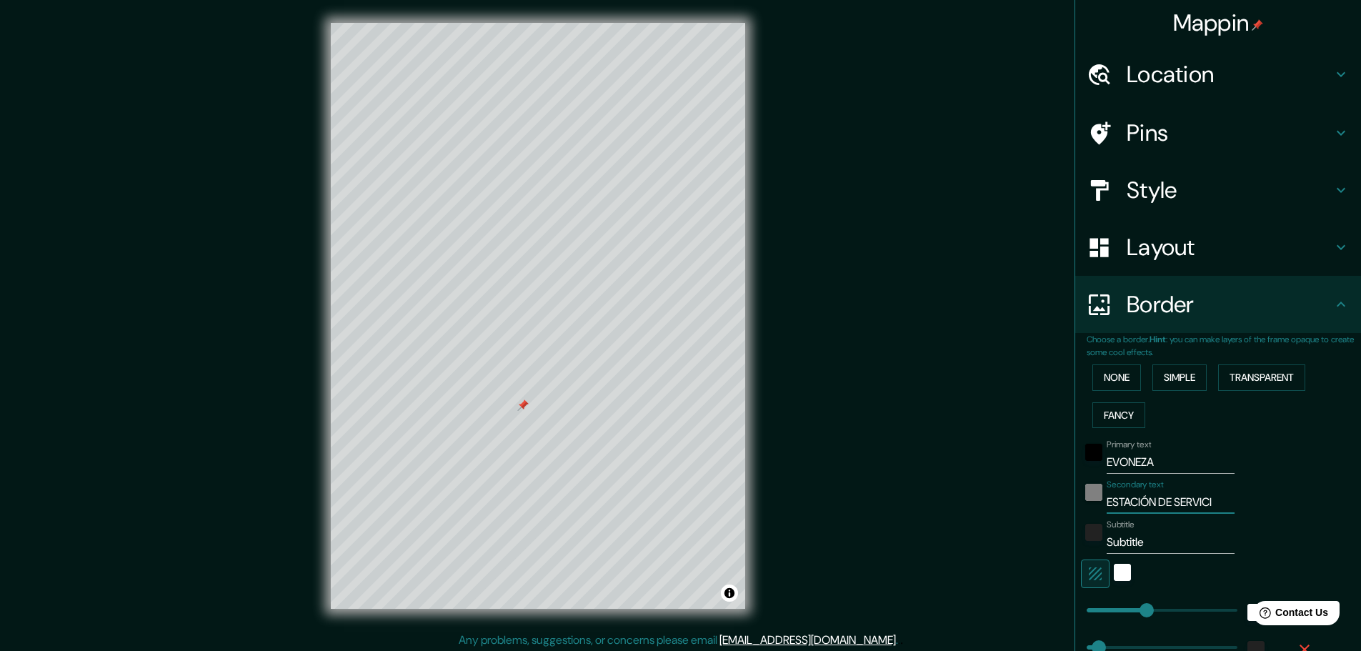
type input "46"
type input "23"
type input "ESTACIÓN DE SERVICIO"
type input "46"
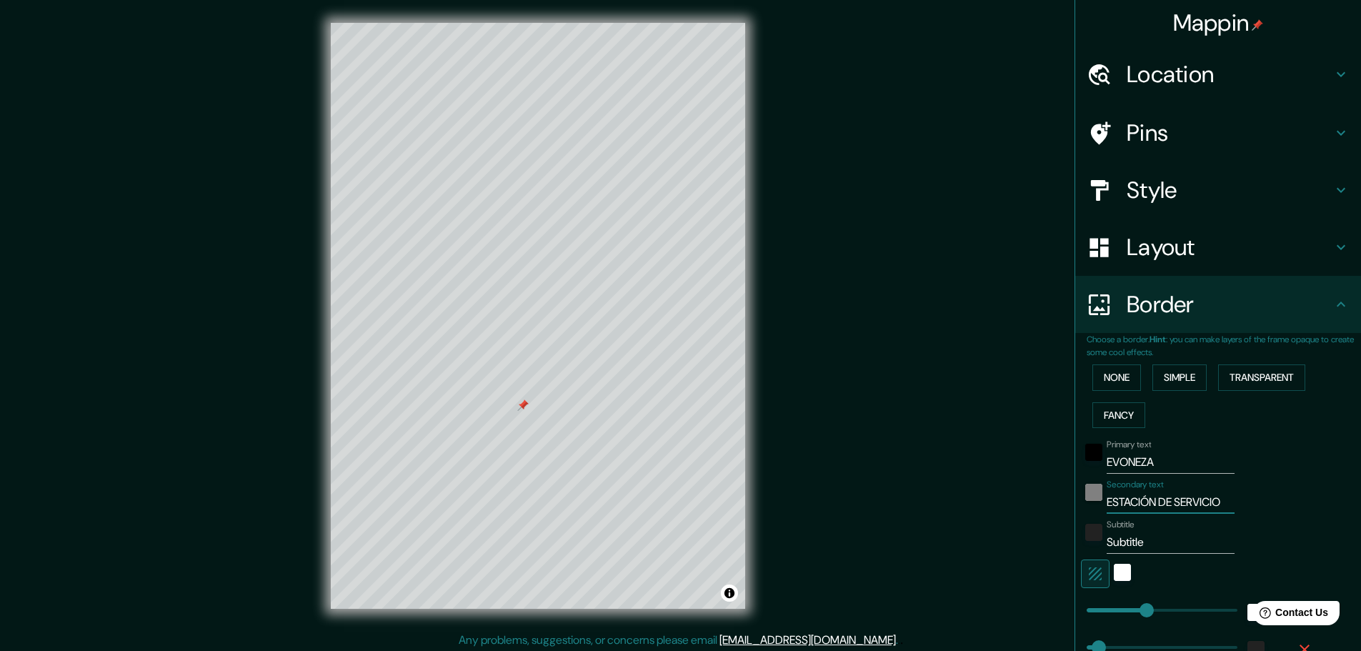
type input "23"
type input "ESTACIÓN DE SERVICIO U"
type input "46"
type input "23"
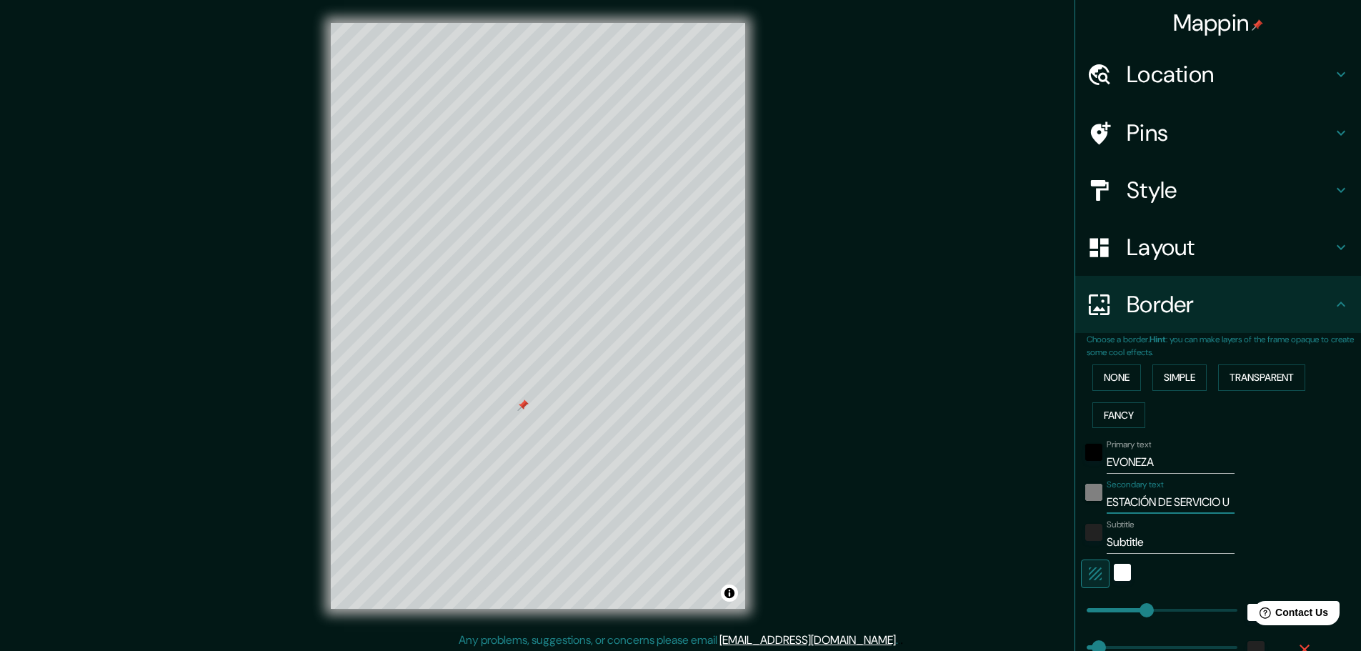
type input "ESTACIÓN DE SERVICIO UR"
type input "46"
type input "23"
type input "ESTACIÓN DE SERVICIO URB"
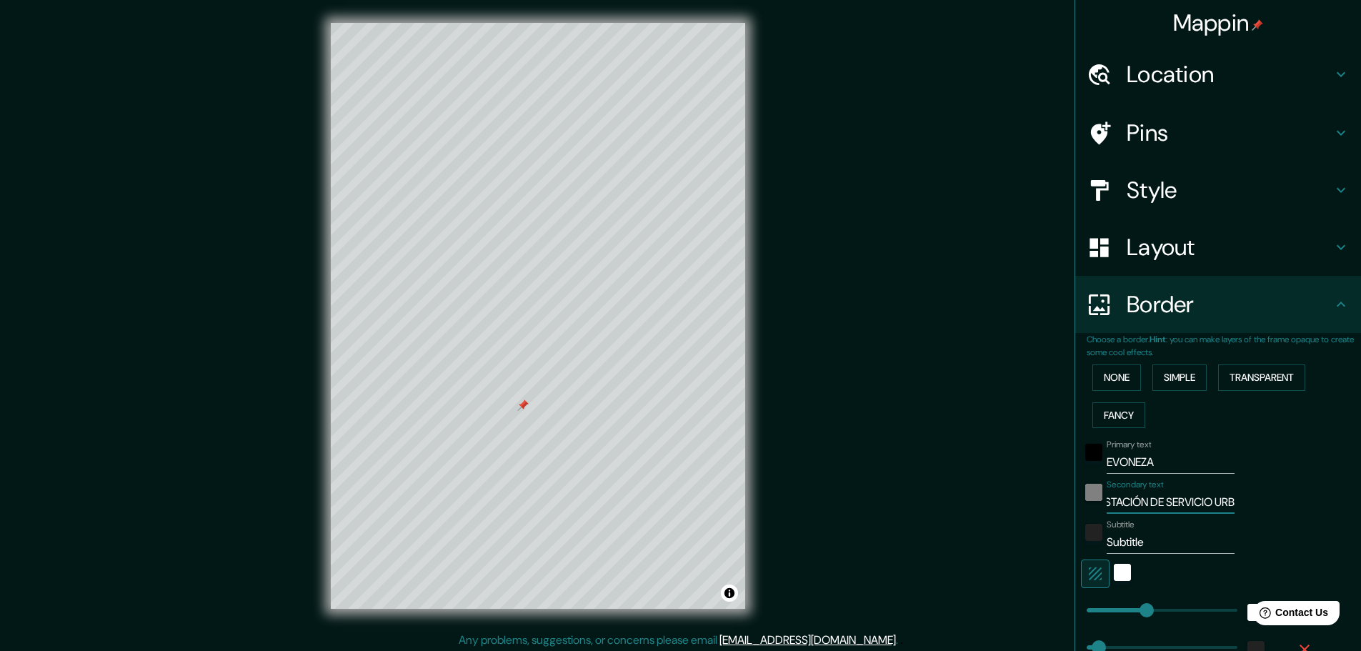
type input "46"
type input "23"
type input "ESTACIÓN DE SERVICIO URBA"
type input "46"
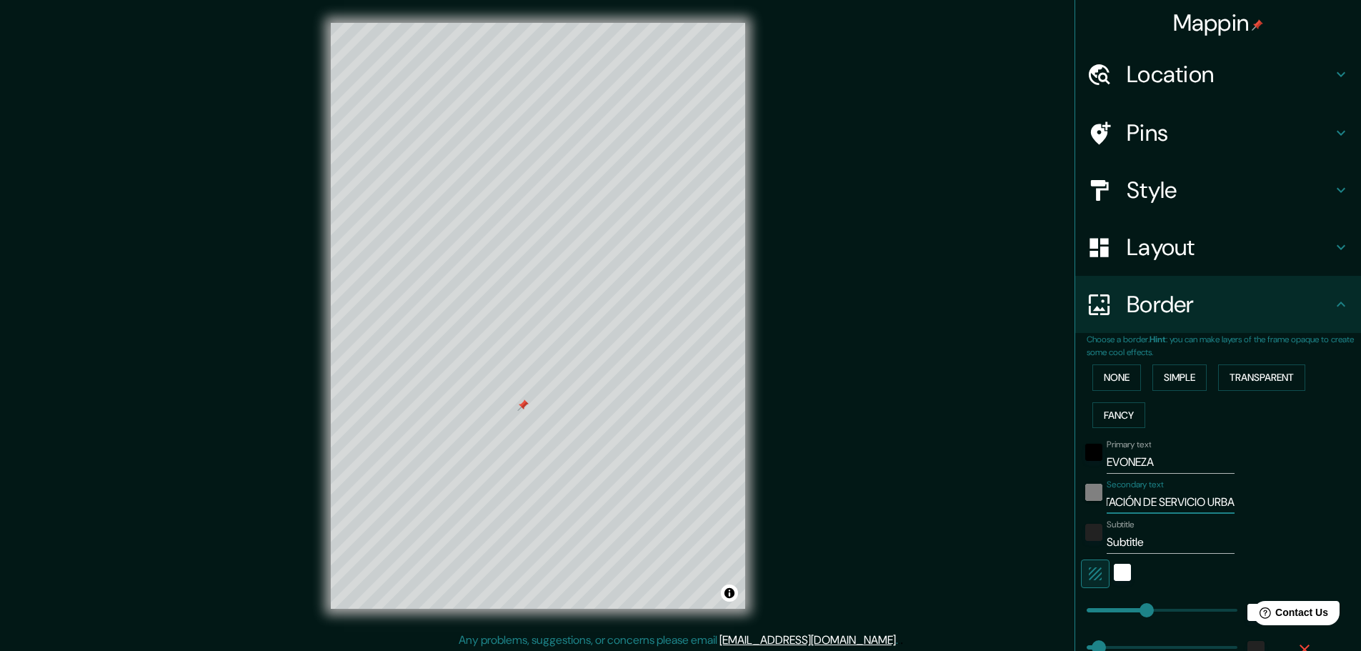
type input "46"
type input "23"
type input "ESTACIÓN DE SERVICIO URBAN"
type input "46"
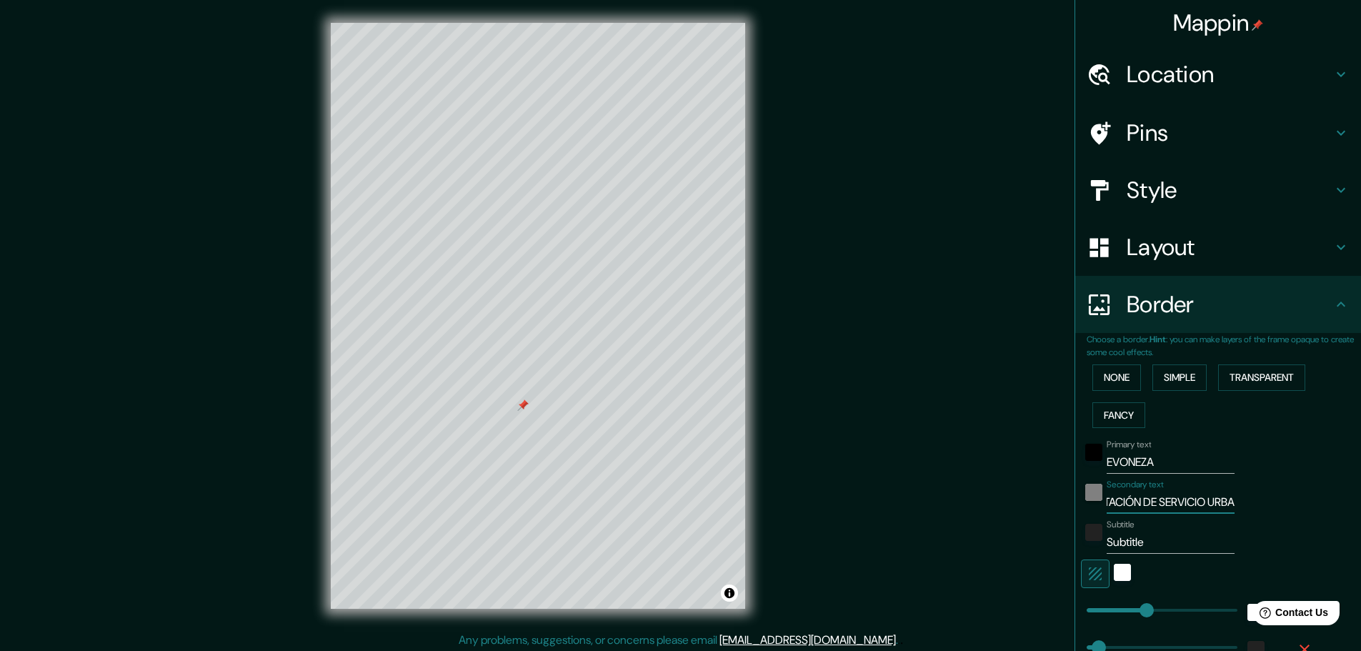
type input "23"
type input "ESTACIÓN DE SERVICIO URBANA"
type input "46"
type input "23"
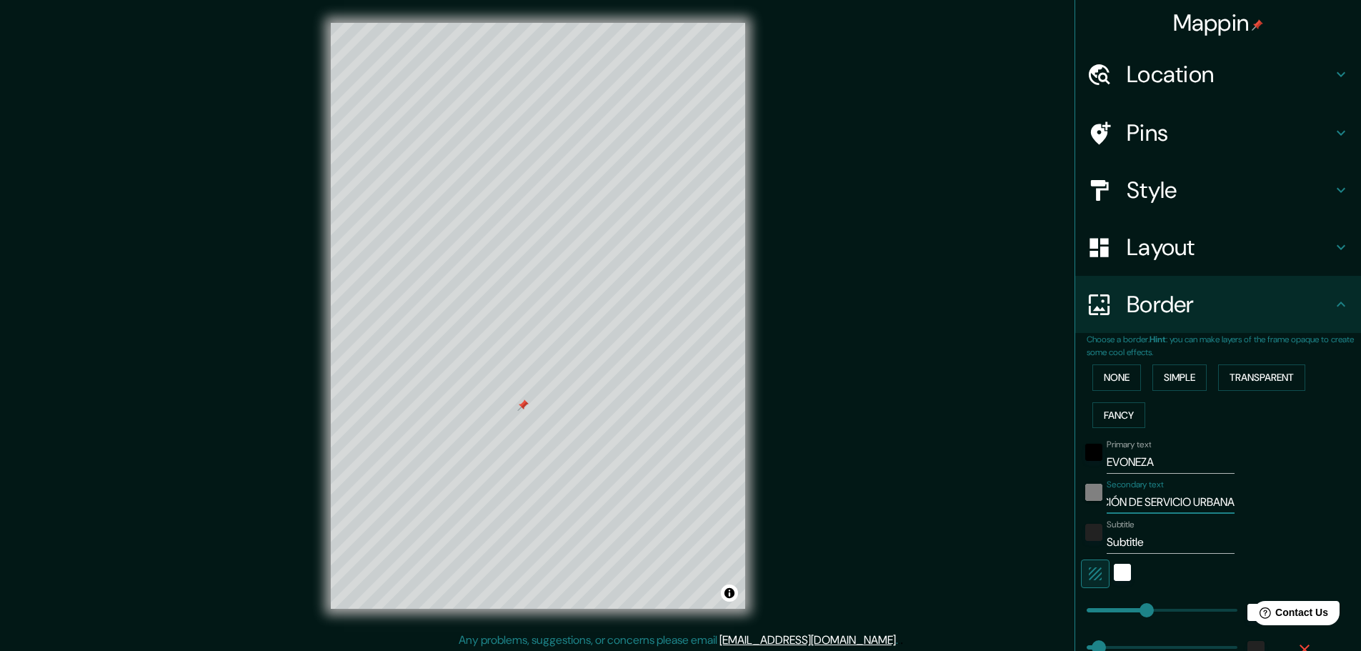
scroll to position [0, 48]
type input "ESTACIÓN DE SERVICIO URBANA"
click at [1119, 536] on input "Subtitle" at bounding box center [1170, 542] width 128 height 23
drag, startPoint x: 1147, startPoint y: 544, endPoint x: 1096, endPoint y: 541, distance: 50.8
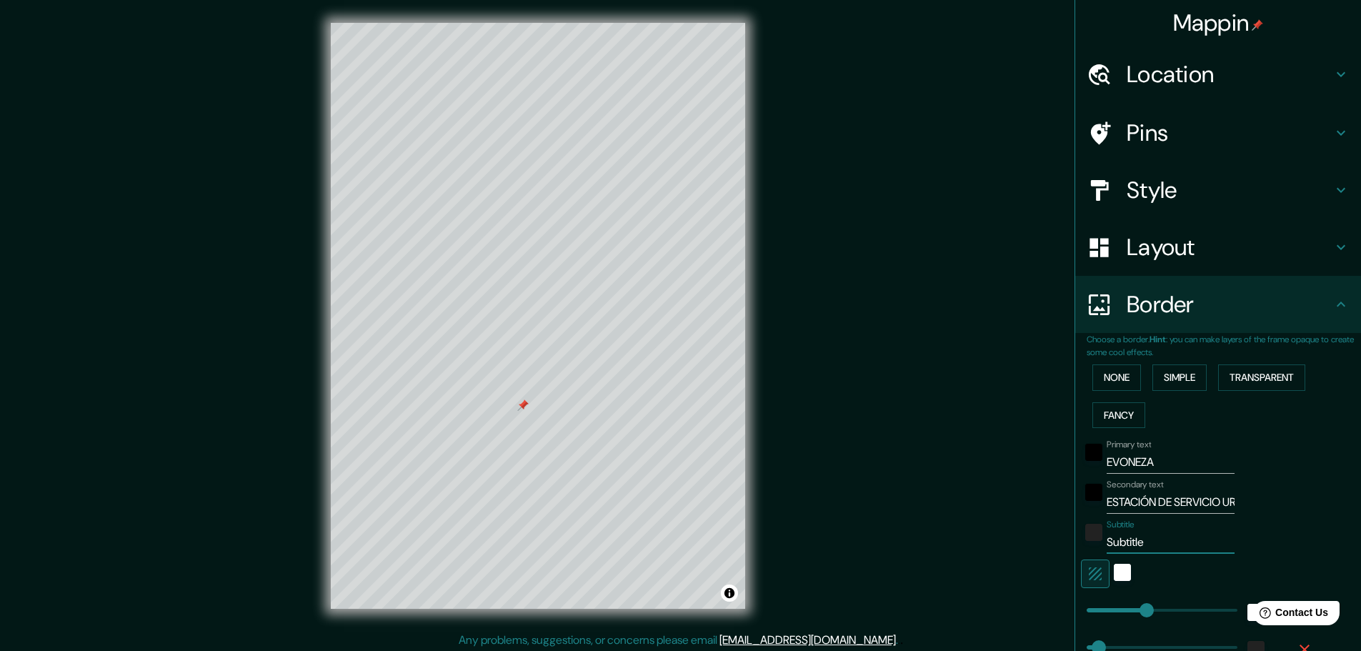
click at [1106, 541] on input "Subtitle" at bounding box center [1170, 542] width 128 height 23
type input "46"
type input "23"
click at [1126, 190] on h4 "Style" at bounding box center [1229, 190] width 206 height 29
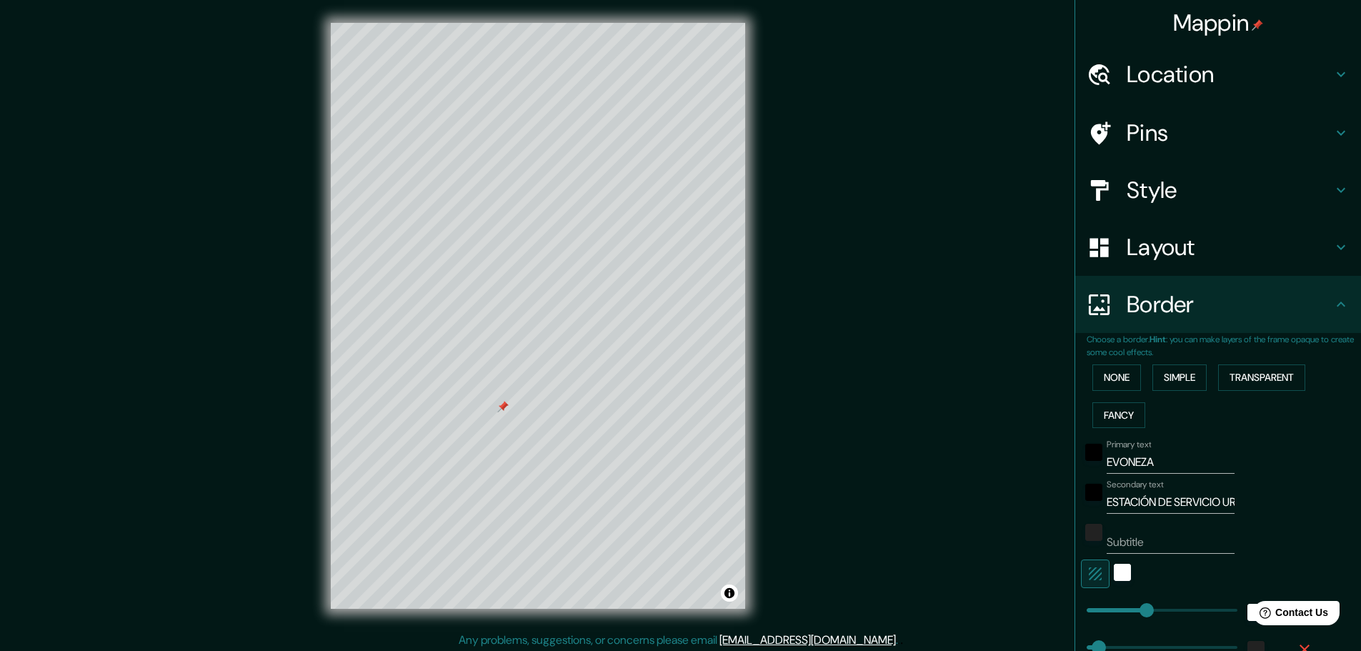
type input "46"
type input "23"
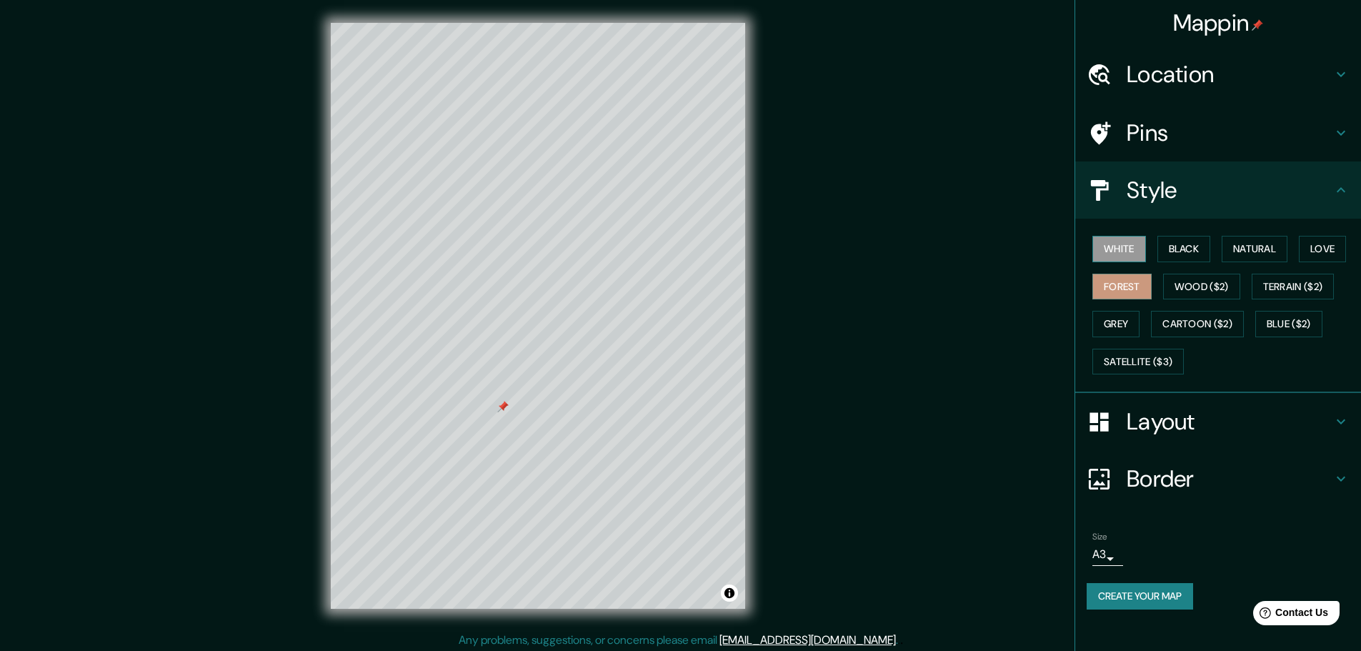
click at [1128, 249] on button "White" at bounding box center [1119, 249] width 54 height 26
click at [1180, 247] on button "Black" at bounding box center [1184, 249] width 54 height 26
click at [1264, 240] on button "Natural" at bounding box center [1254, 249] width 66 height 26
click at [1326, 248] on button "Love" at bounding box center [1321, 249] width 47 height 26
click at [1267, 256] on button "Natural" at bounding box center [1254, 249] width 66 height 26
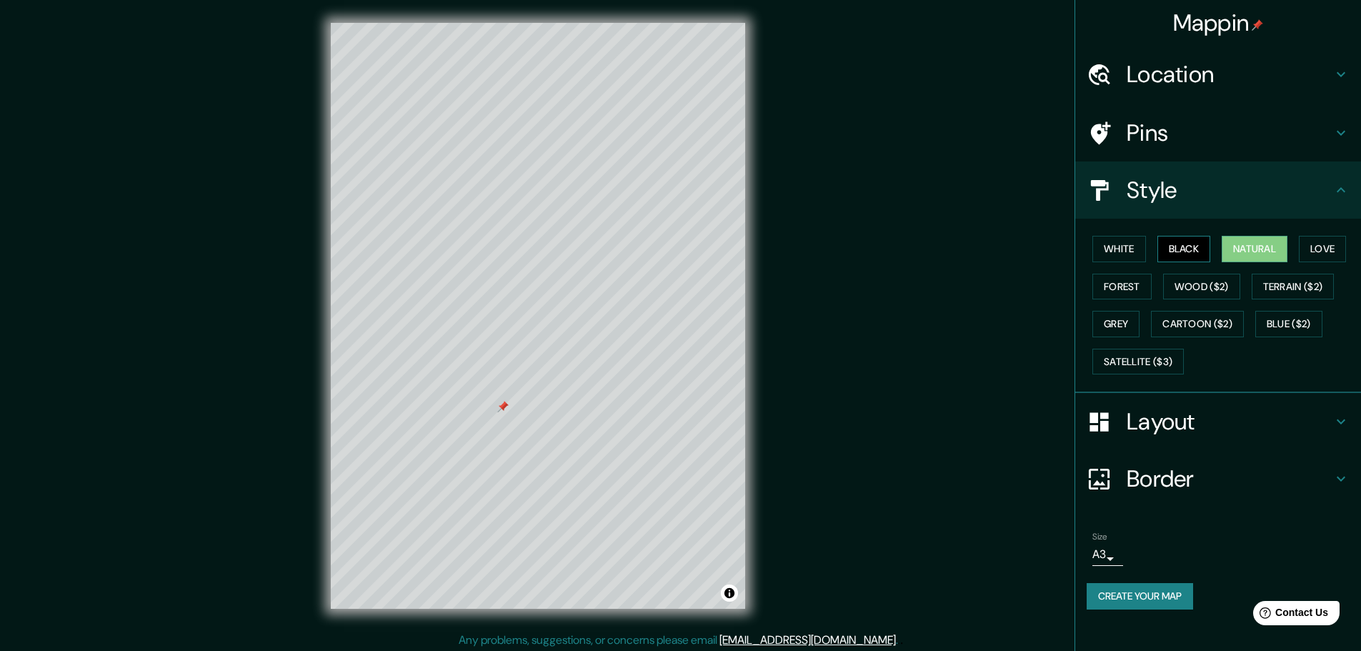
click at [1197, 242] on button "Black" at bounding box center [1184, 249] width 54 height 26
click at [1152, 249] on div "White Black Natural Love Forest Wood ($2) Terrain ($2) Grey Cartoon ($2) Blue (…" at bounding box center [1223, 305] width 274 height 150
click at [1128, 251] on button "White" at bounding box center [1119, 249] width 54 height 26
click at [1127, 294] on button "Forest" at bounding box center [1121, 287] width 59 height 26
click at [1266, 248] on button "Natural" at bounding box center [1254, 249] width 66 height 26
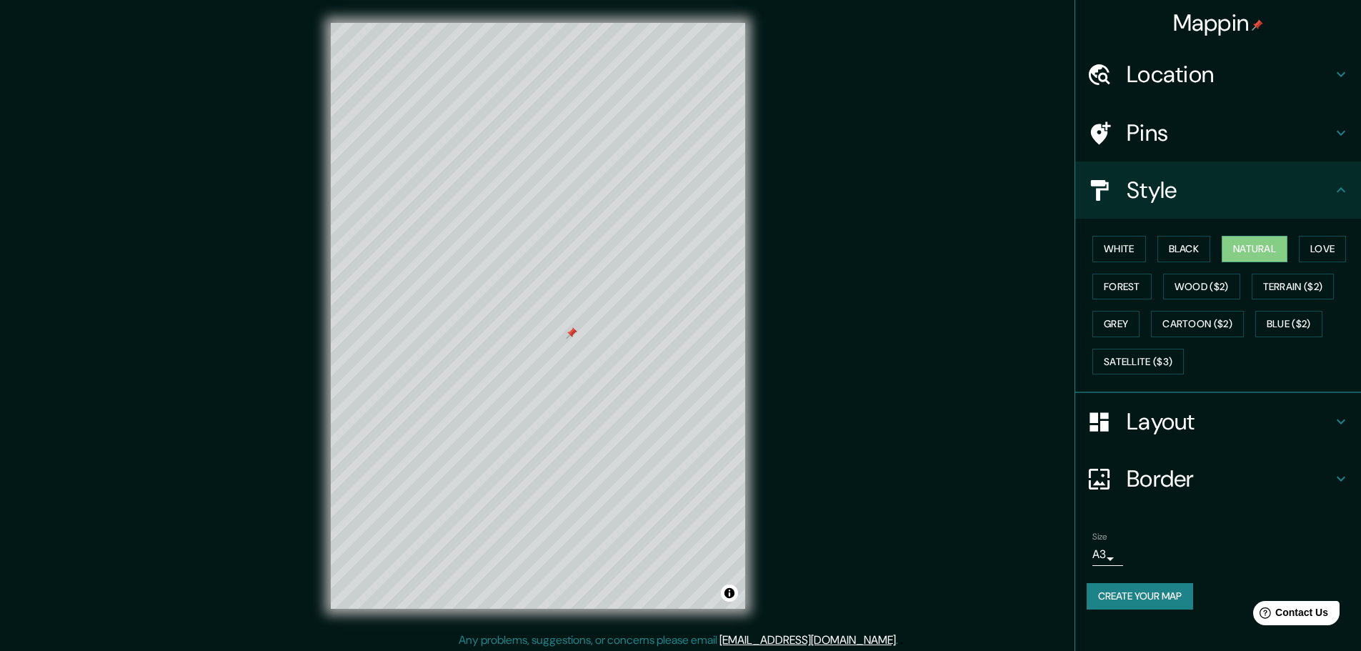
click at [571, 336] on div at bounding box center [571, 332] width 11 height 11
click at [1293, 141] on h4 "Pins" at bounding box center [1229, 133] width 206 height 29
type input "46"
type input "23"
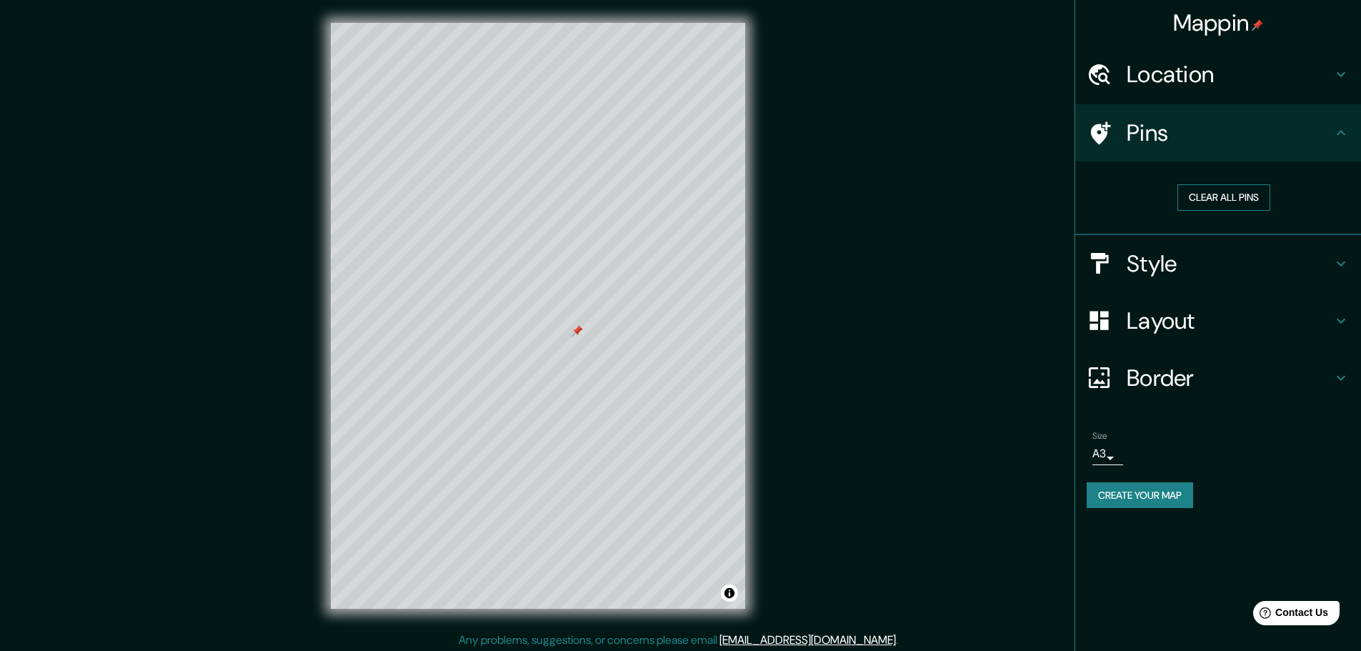
click at [1245, 193] on button "Clear all pins" at bounding box center [1223, 197] width 93 height 26
click at [521, 377] on div at bounding box center [525, 374] width 11 height 11
click at [1213, 194] on button "Clear all pins" at bounding box center [1223, 197] width 93 height 26
